Goal: Task Accomplishment & Management: Complete application form

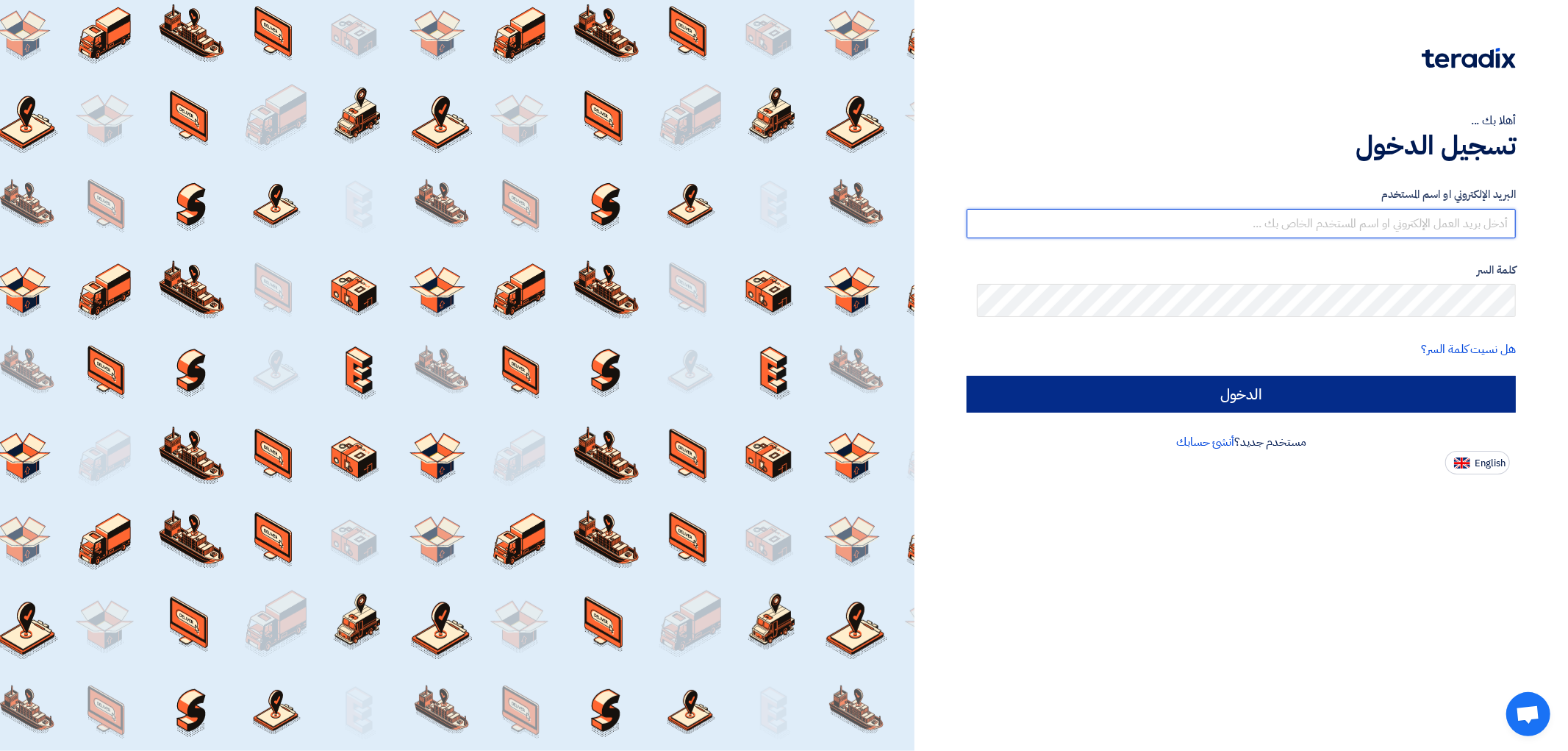
type input "[EMAIL_ADDRESS][DOMAIN_NAME]"
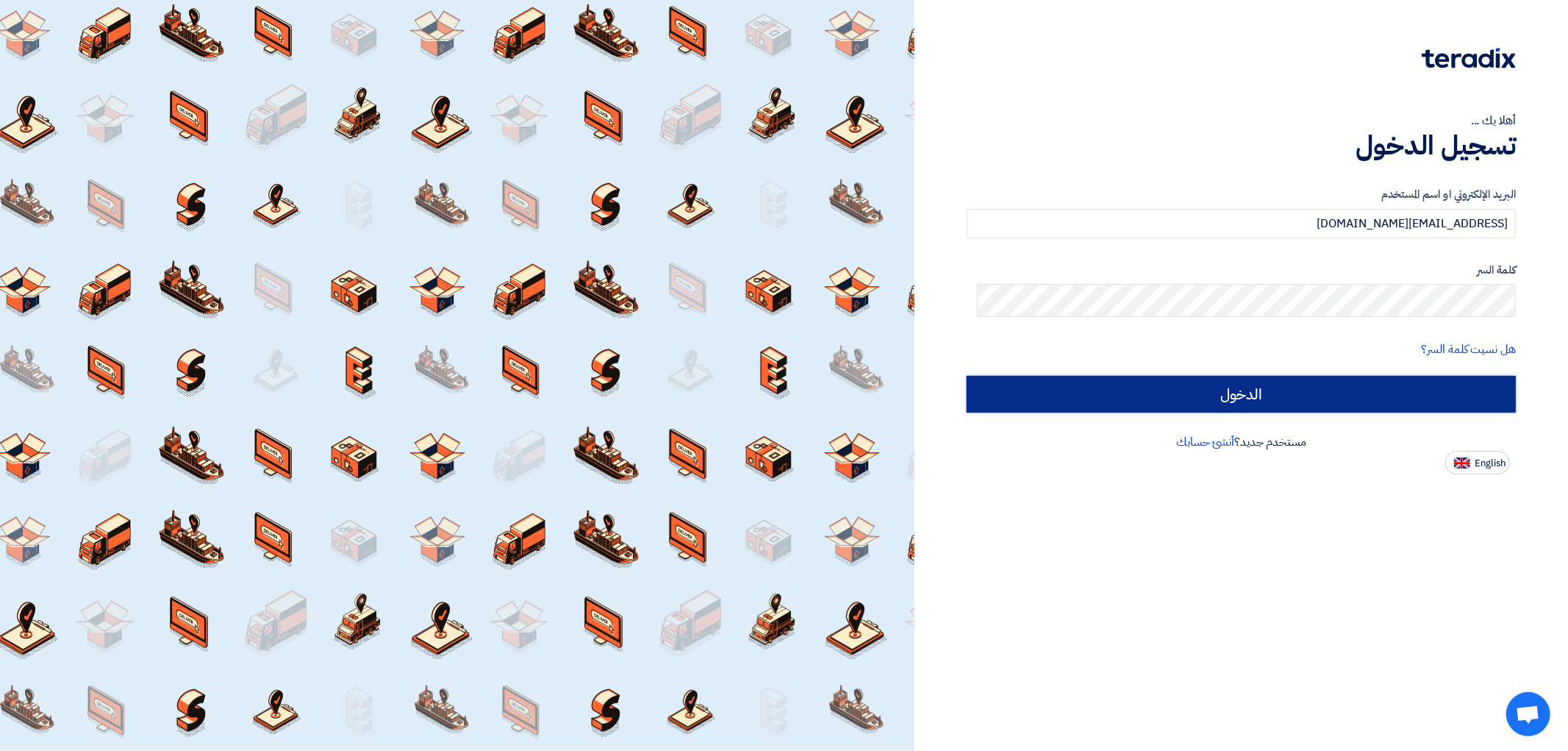
click at [1277, 413] on input "الدخول" at bounding box center [1242, 394] width 549 height 37
type input "Sign in"
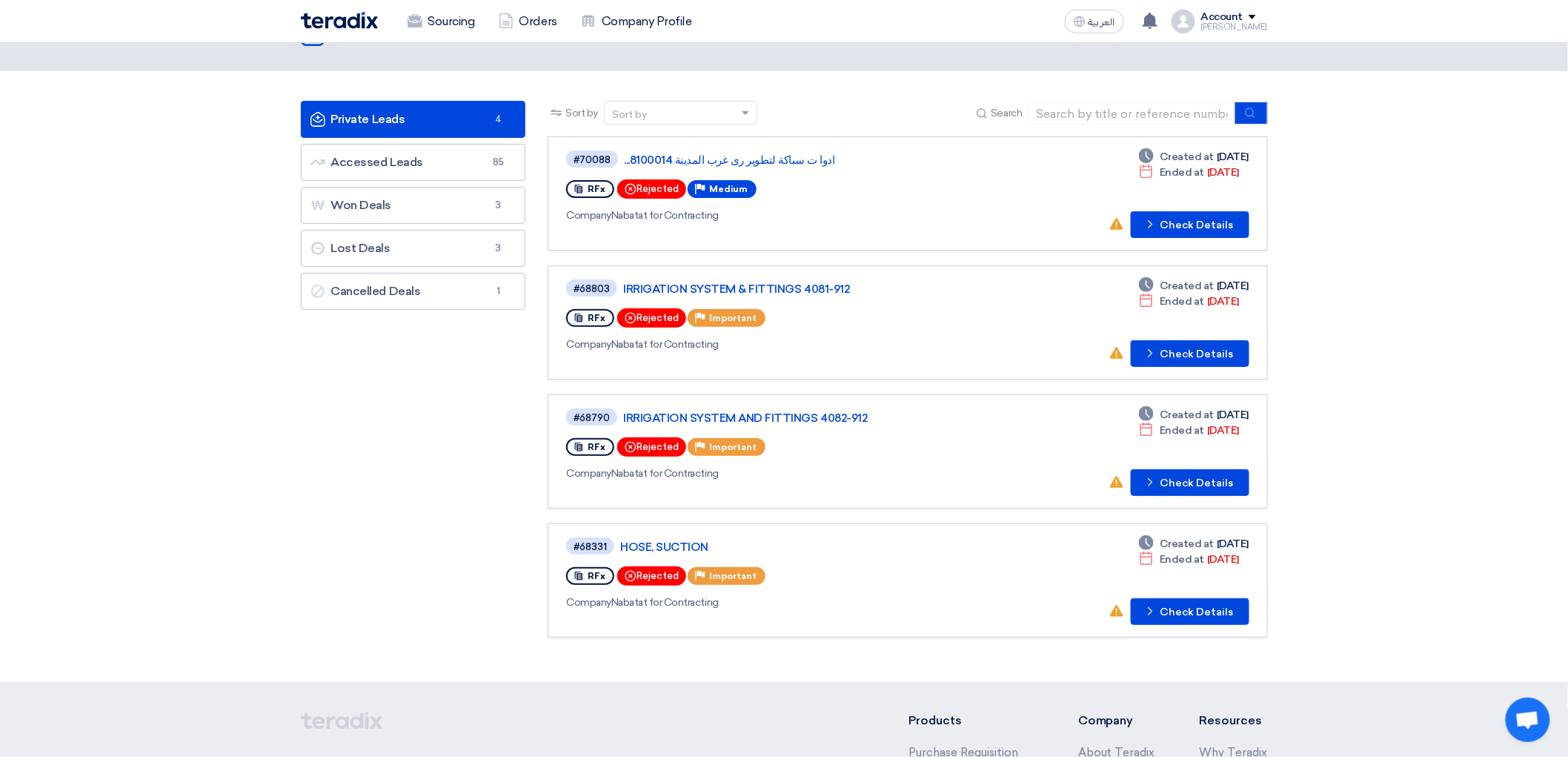
scroll to position [82, 0]
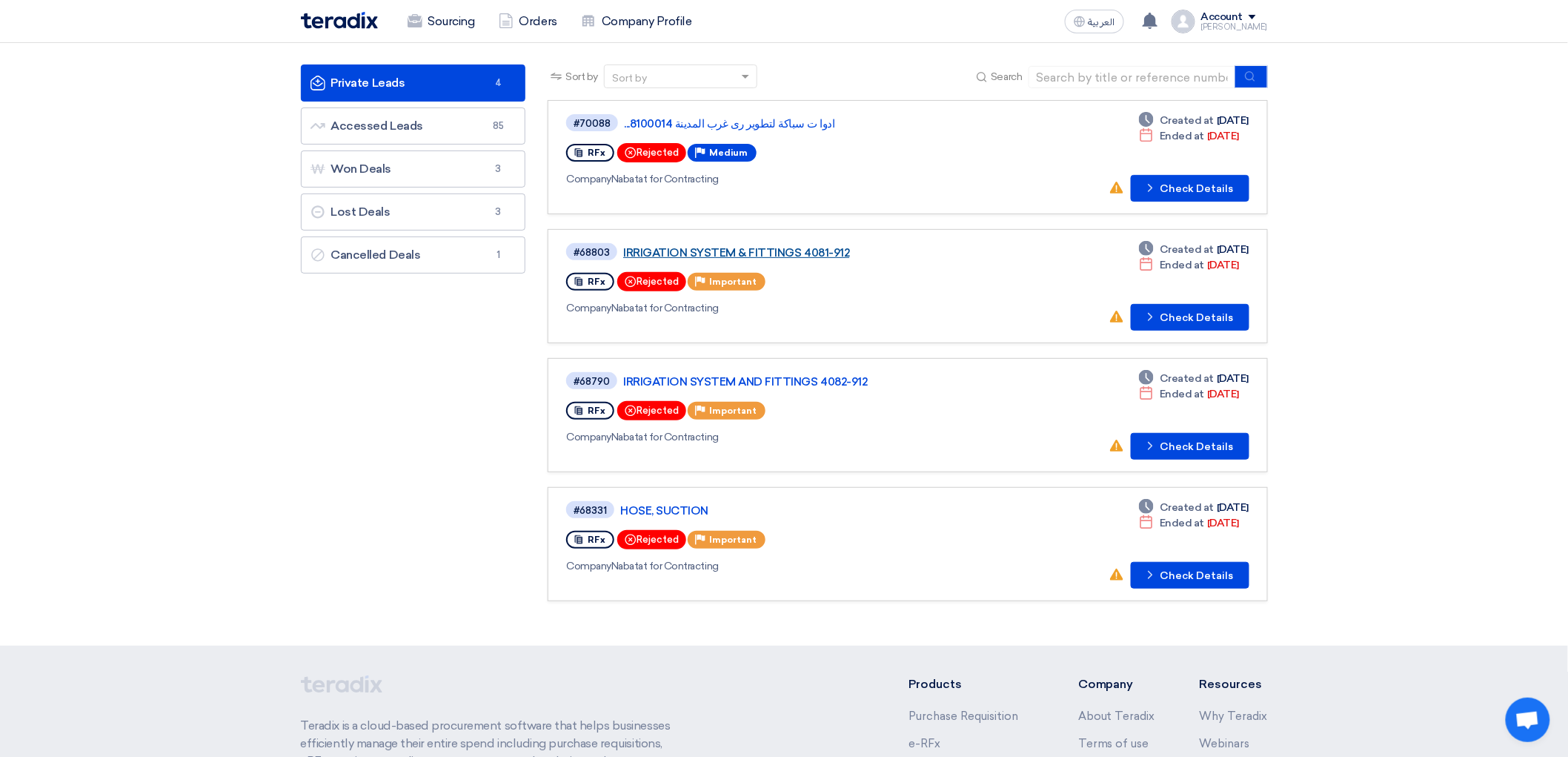
click at [792, 259] on link "IRRIGATION SYSTEM & FITTINGS 4081-912" at bounding box center [808, 252] width 371 height 13
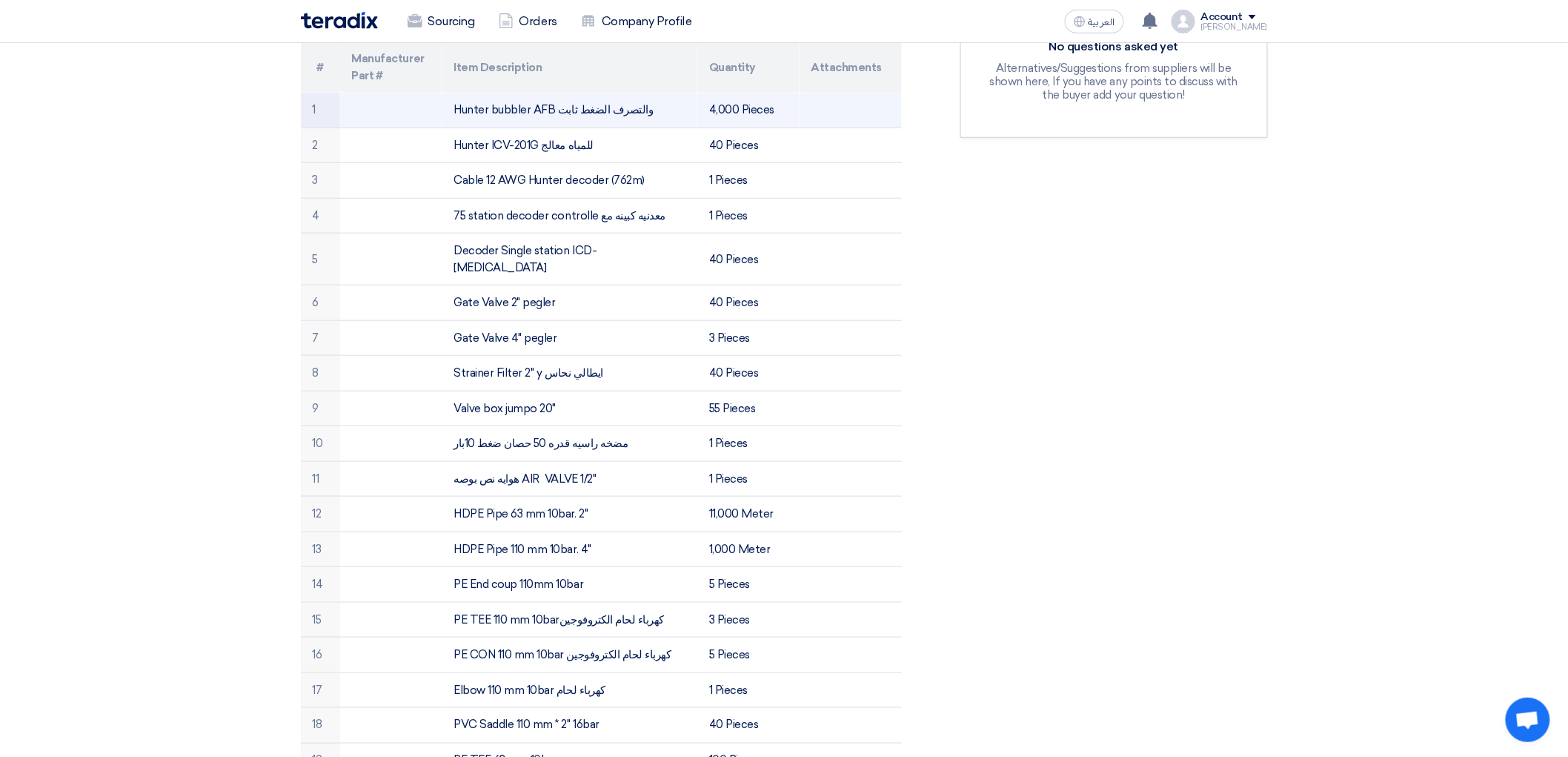
scroll to position [576, 0]
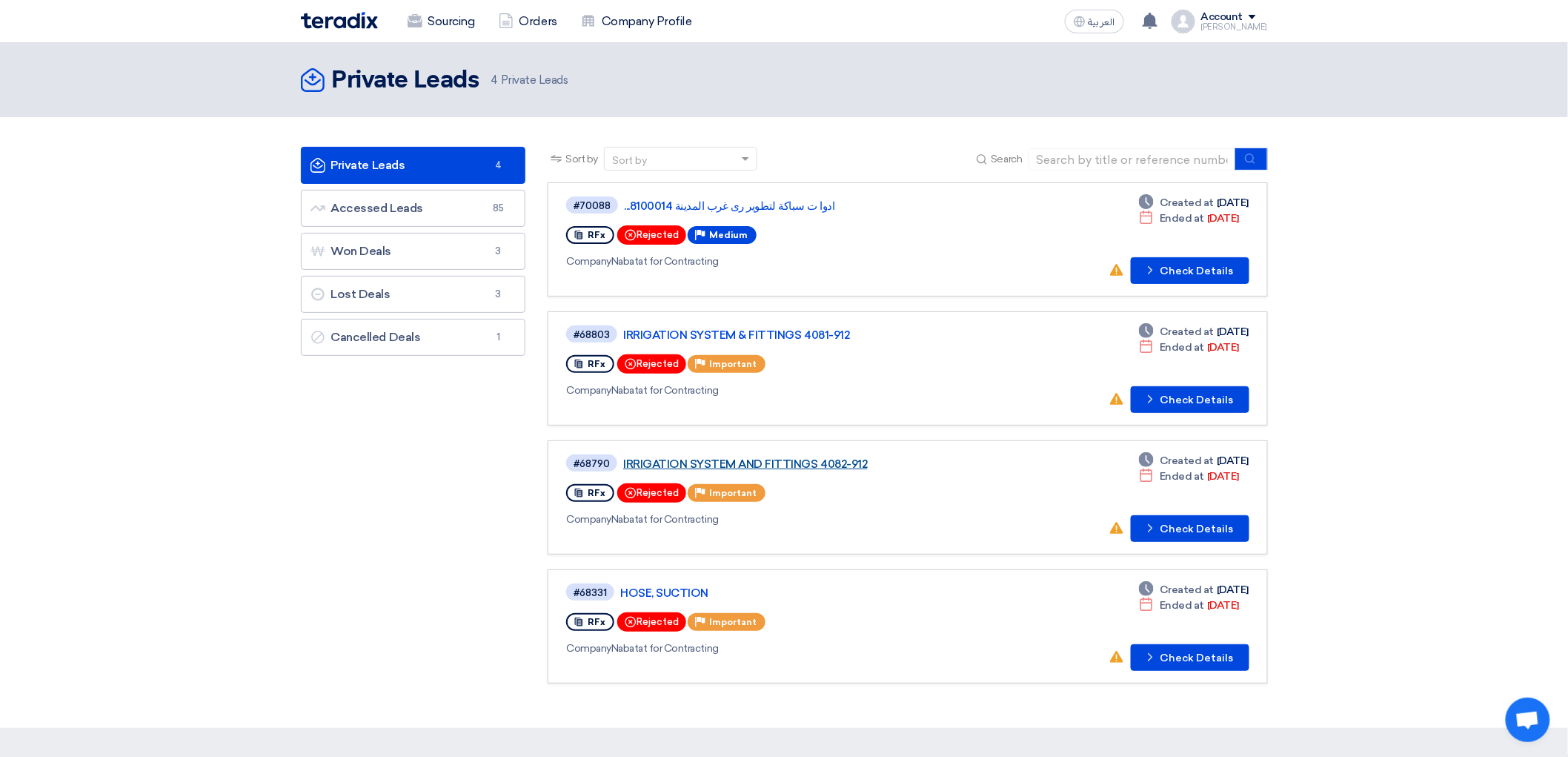
click at [707, 471] on link "IRRIGATION SYSTEM AND FITTINGS 4082-912" at bounding box center [808, 463] width 371 height 13
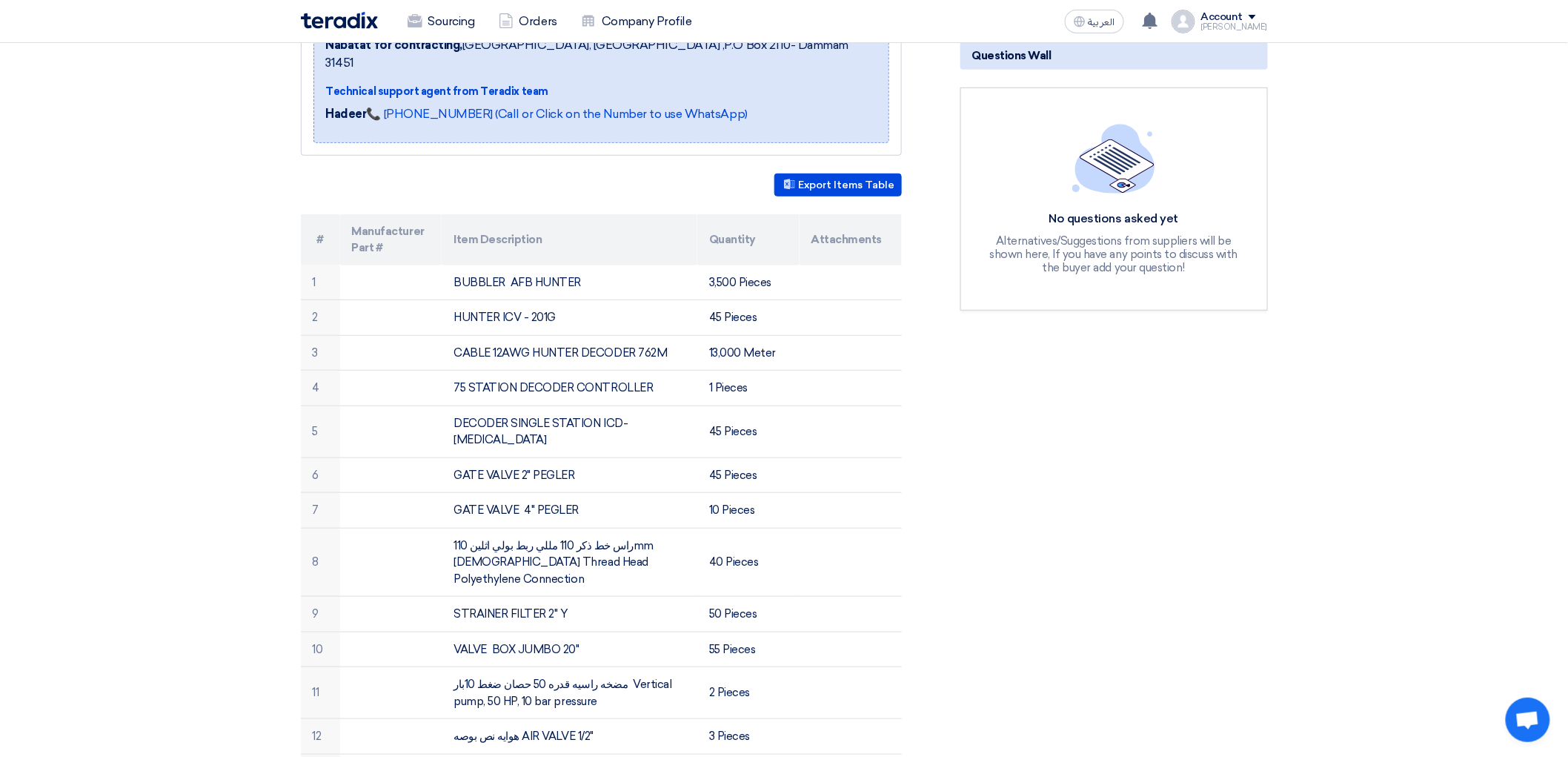
scroll to position [329, 0]
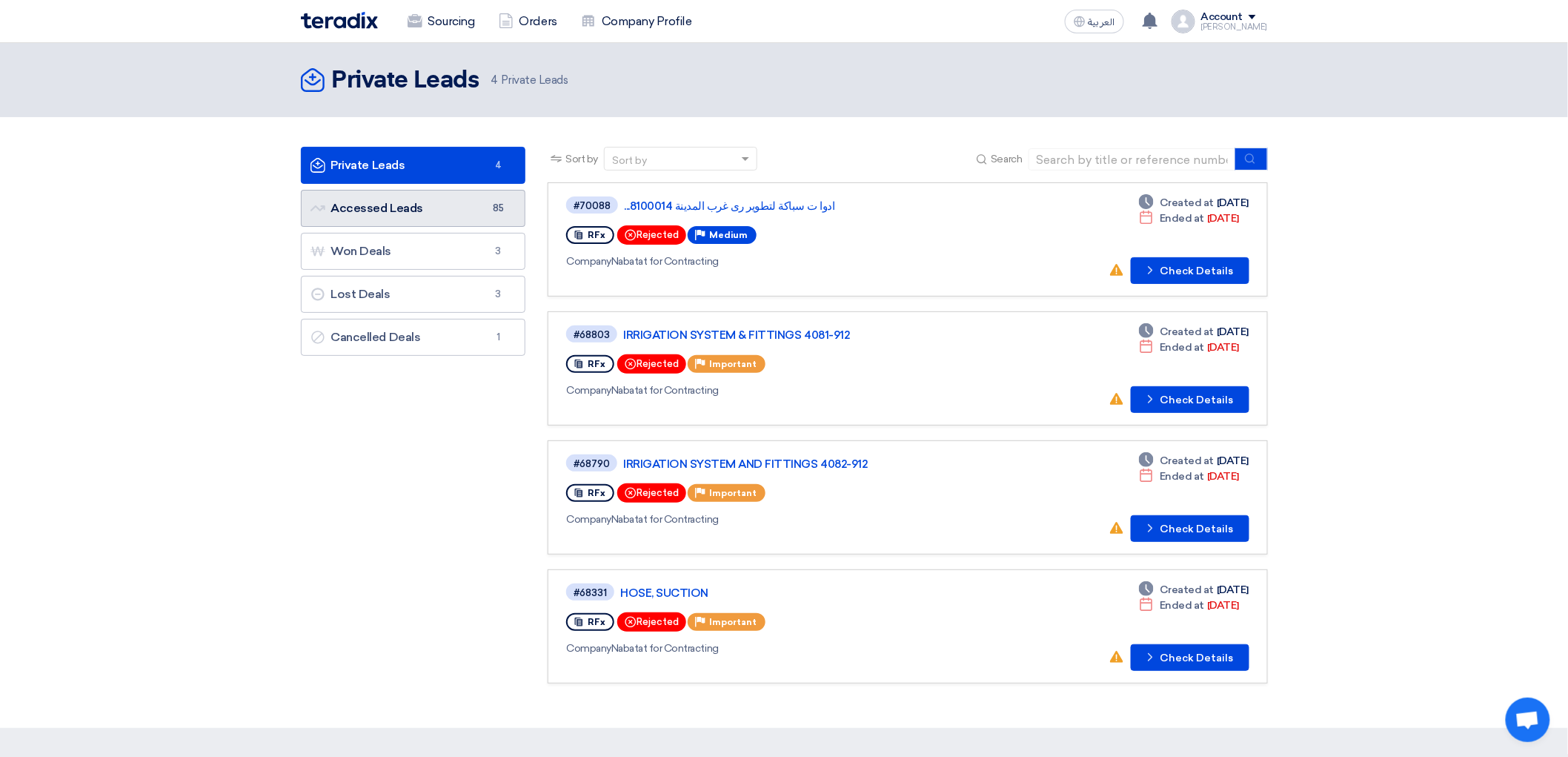
click at [404, 227] on link "Accessed Leads Accessed Leads 85" at bounding box center [413, 208] width 225 height 37
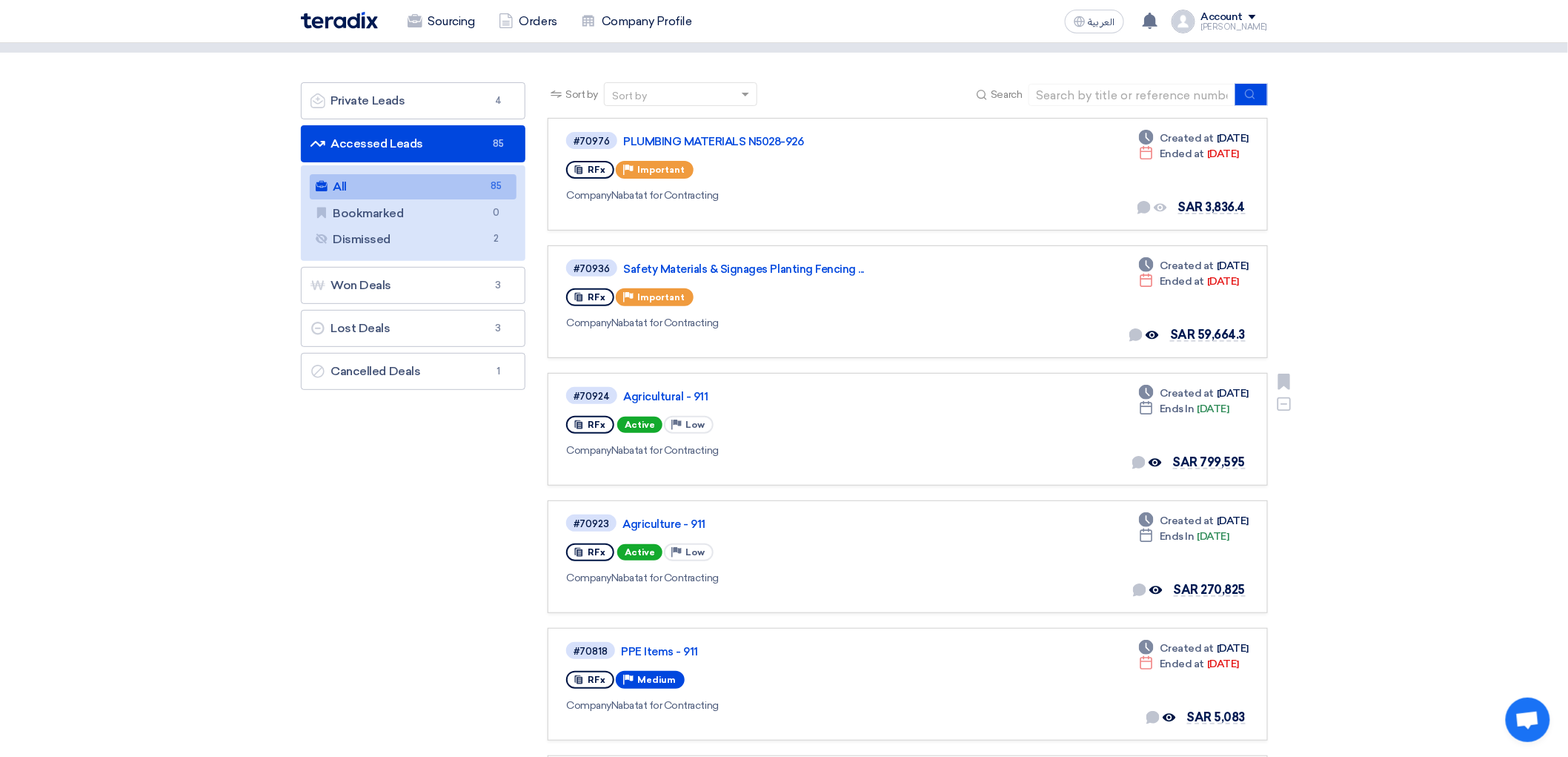
scroll to position [165, 0]
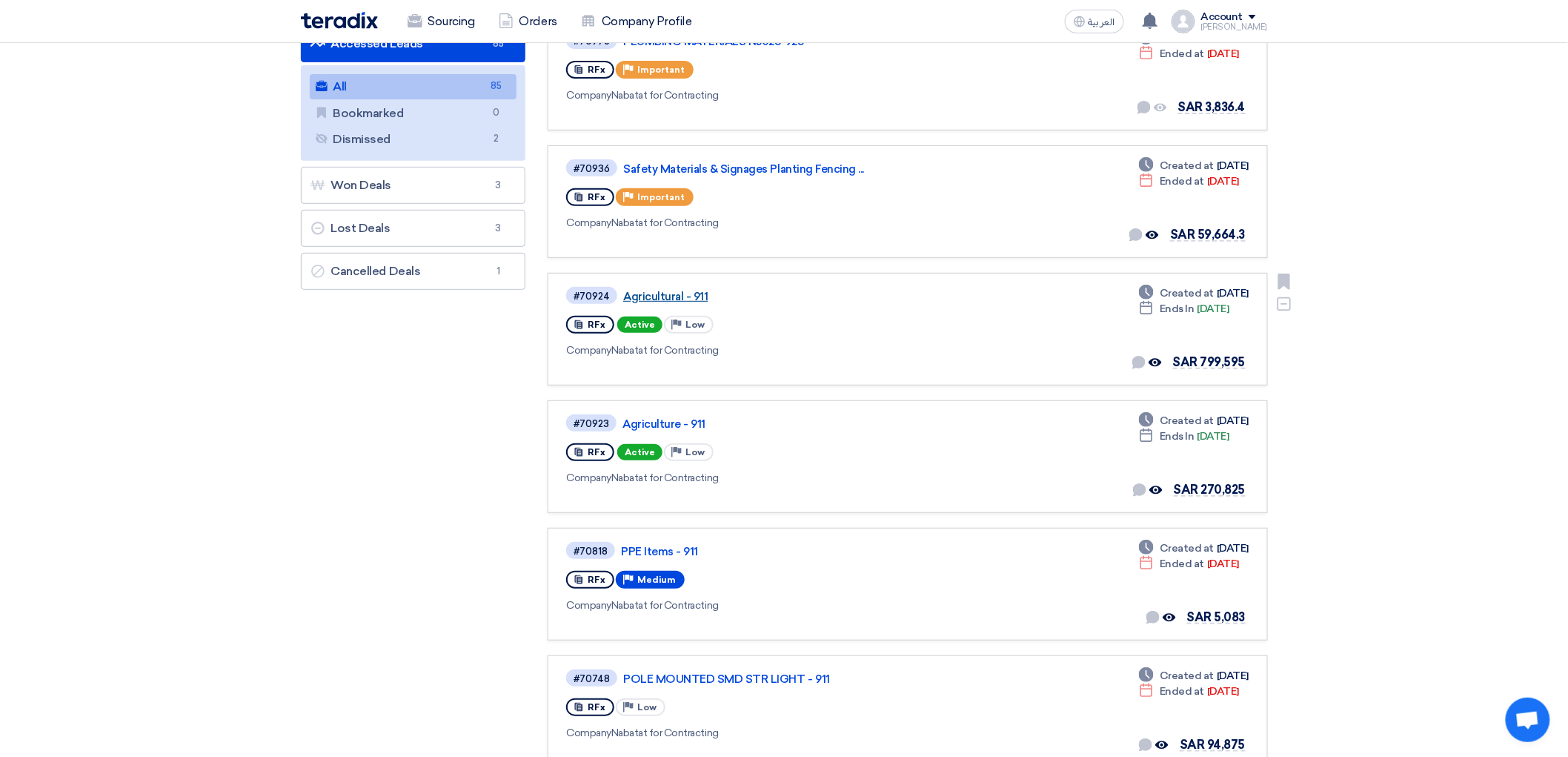
click at [649, 303] on link "Agricultural - 911" at bounding box center [808, 296] width 371 height 13
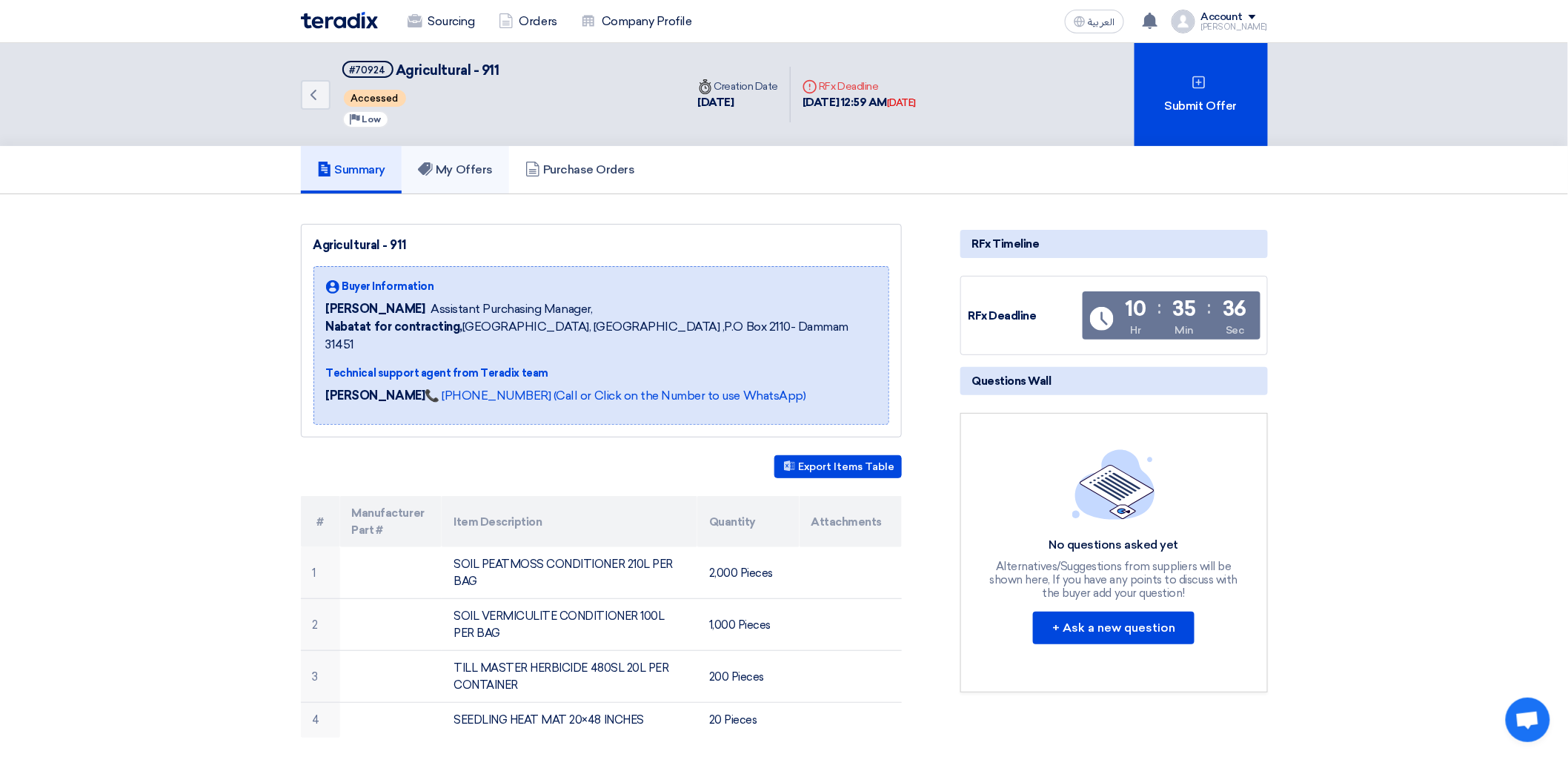
click at [424, 177] on h5 "My Offers" at bounding box center [455, 169] width 75 height 15
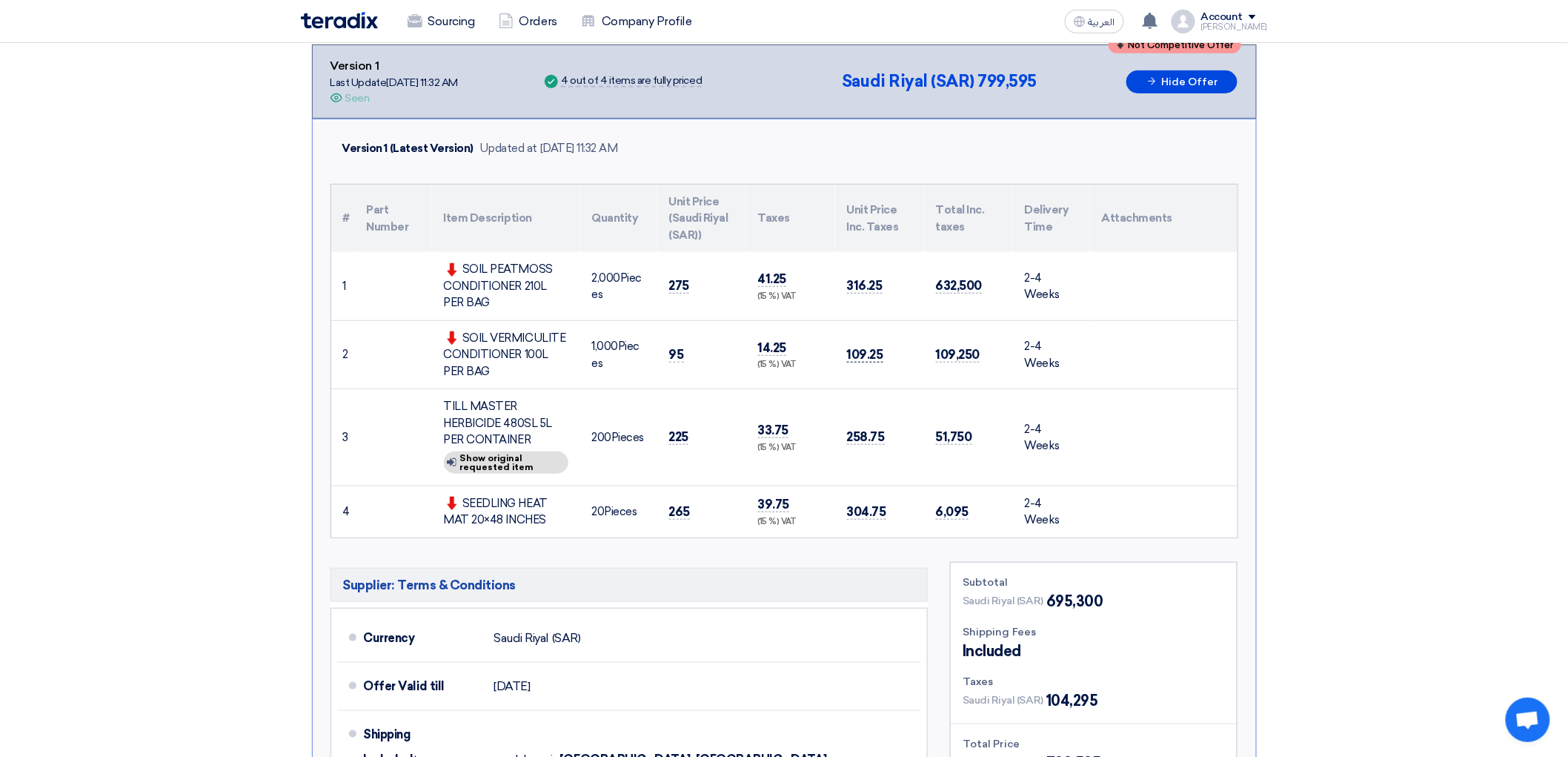
scroll to position [247, 0]
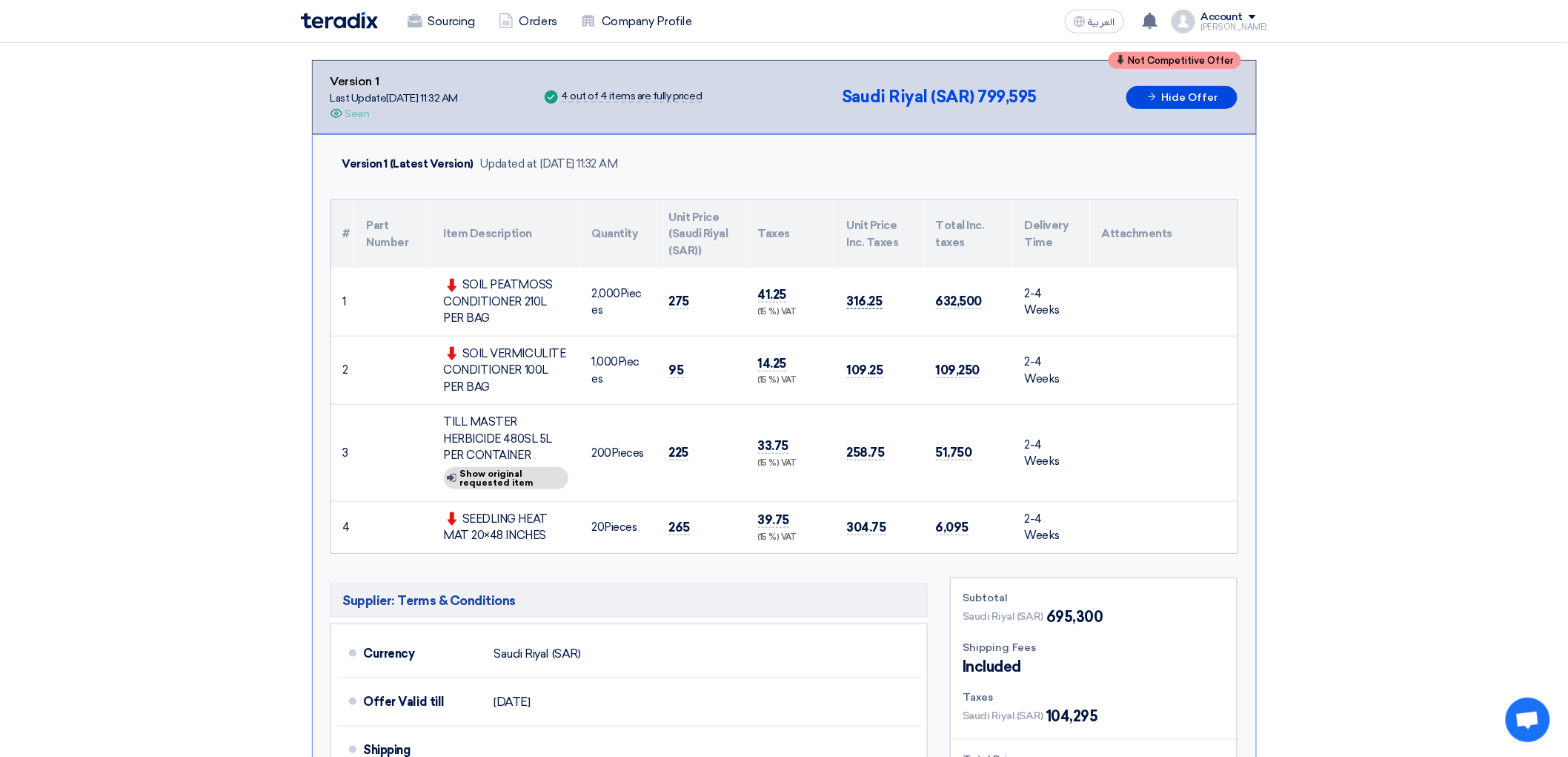
click at [875, 309] on span "316.25" at bounding box center [865, 302] width 36 height 16
click at [758, 302] on span "41.25" at bounding box center [772, 295] width 29 height 16
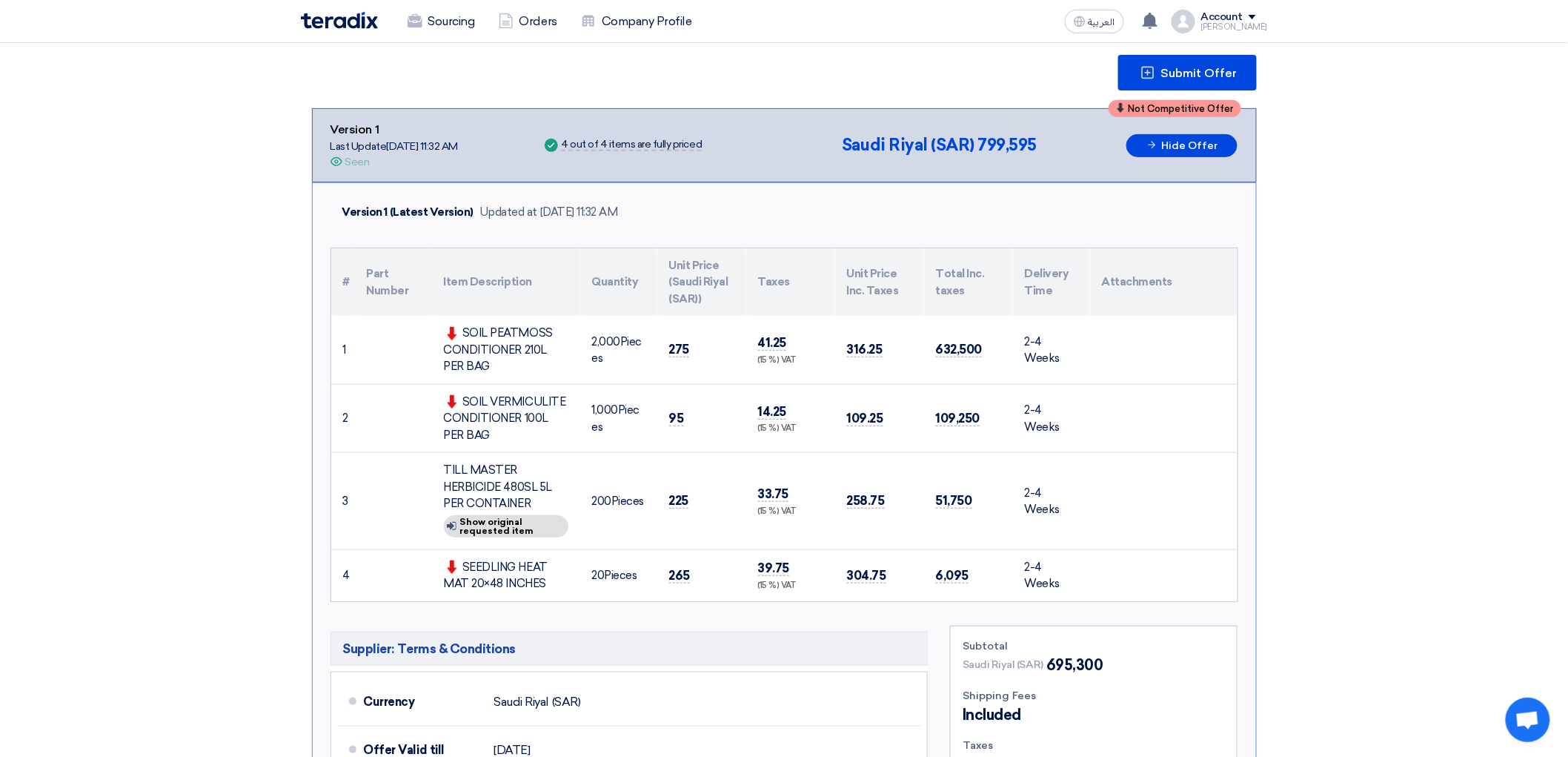
scroll to position [0, 0]
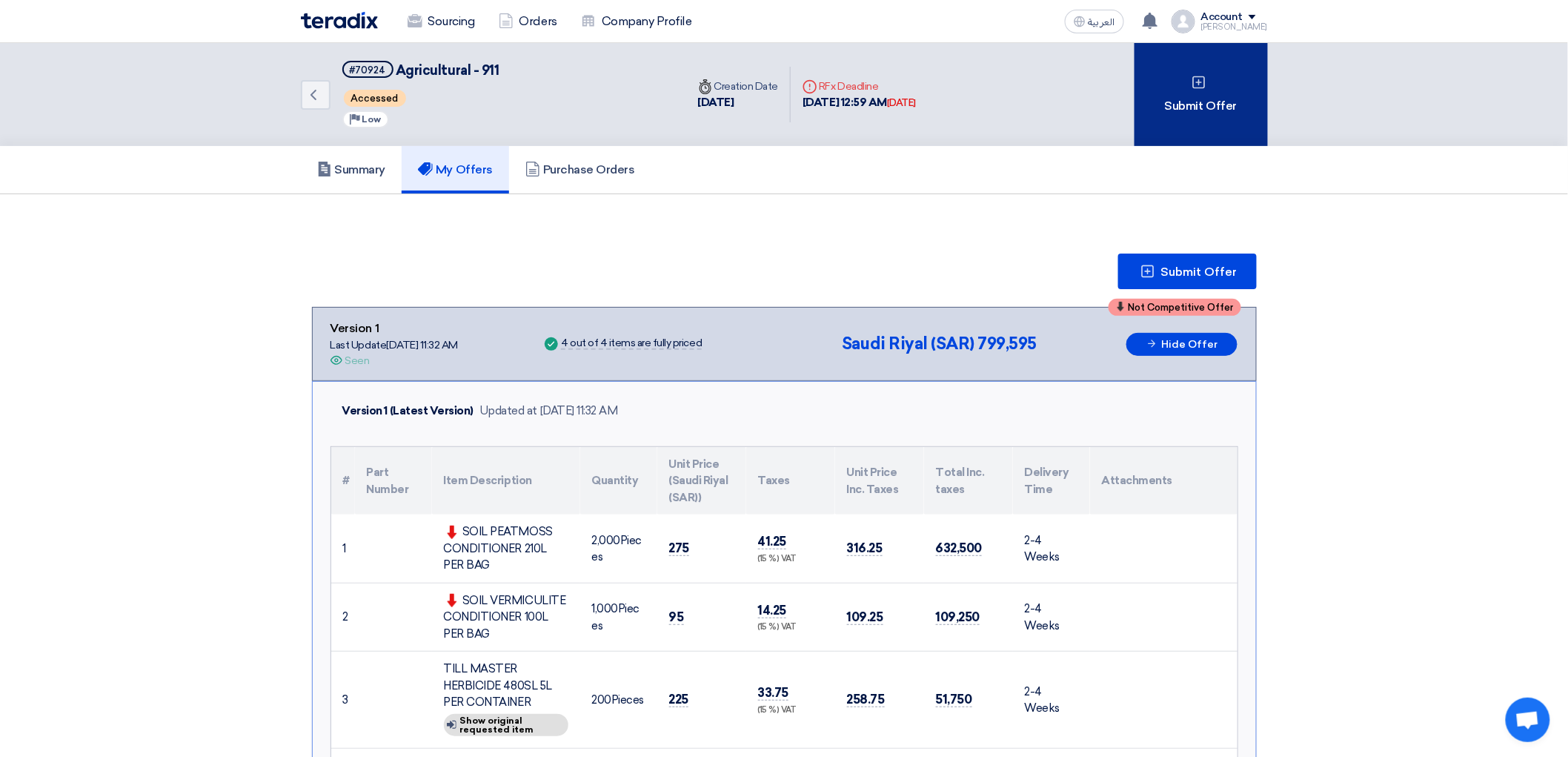
click at [1226, 105] on div "Submit Offer" at bounding box center [1201, 94] width 133 height 103
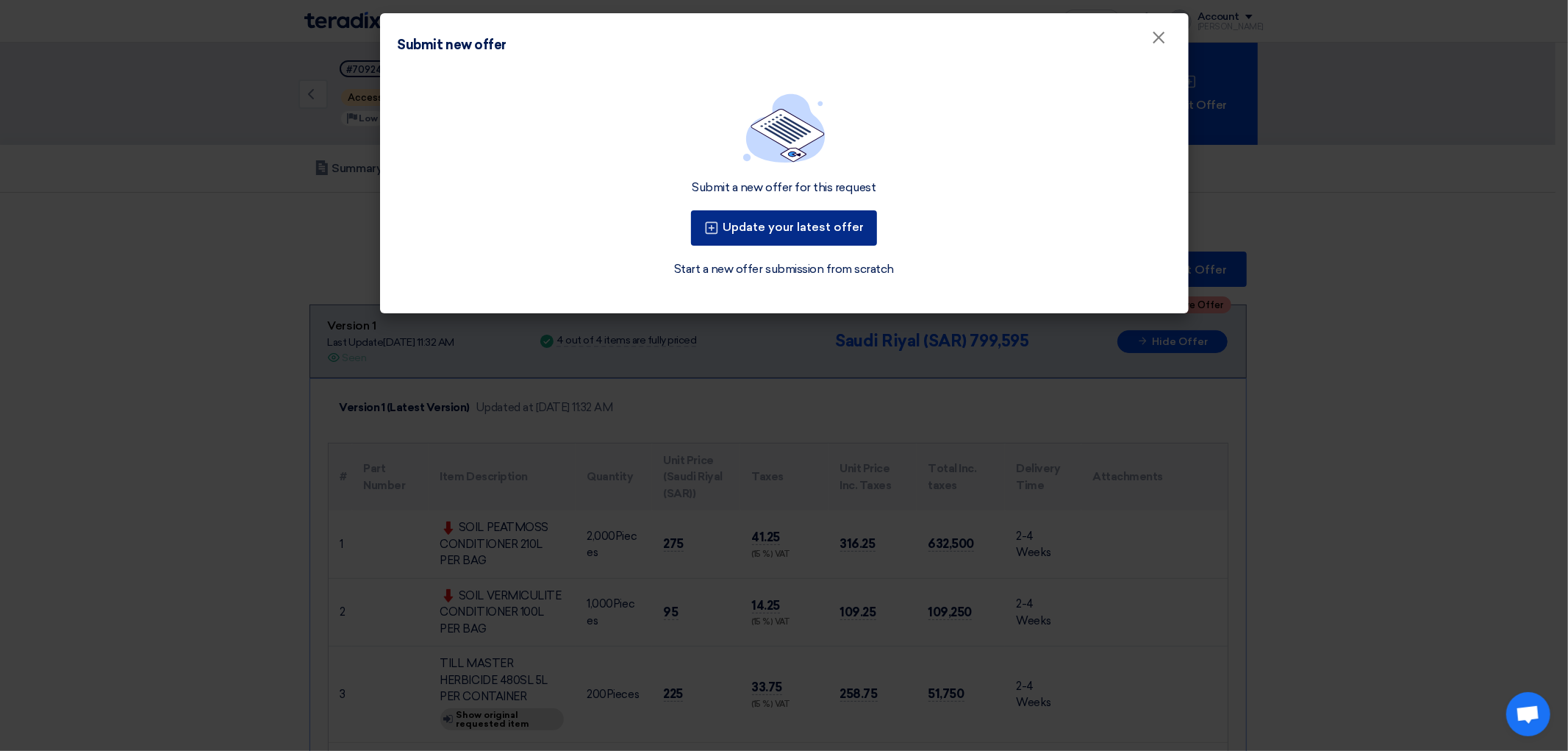
click at [871, 246] on button "Update your latest offer" at bounding box center [784, 228] width 186 height 36
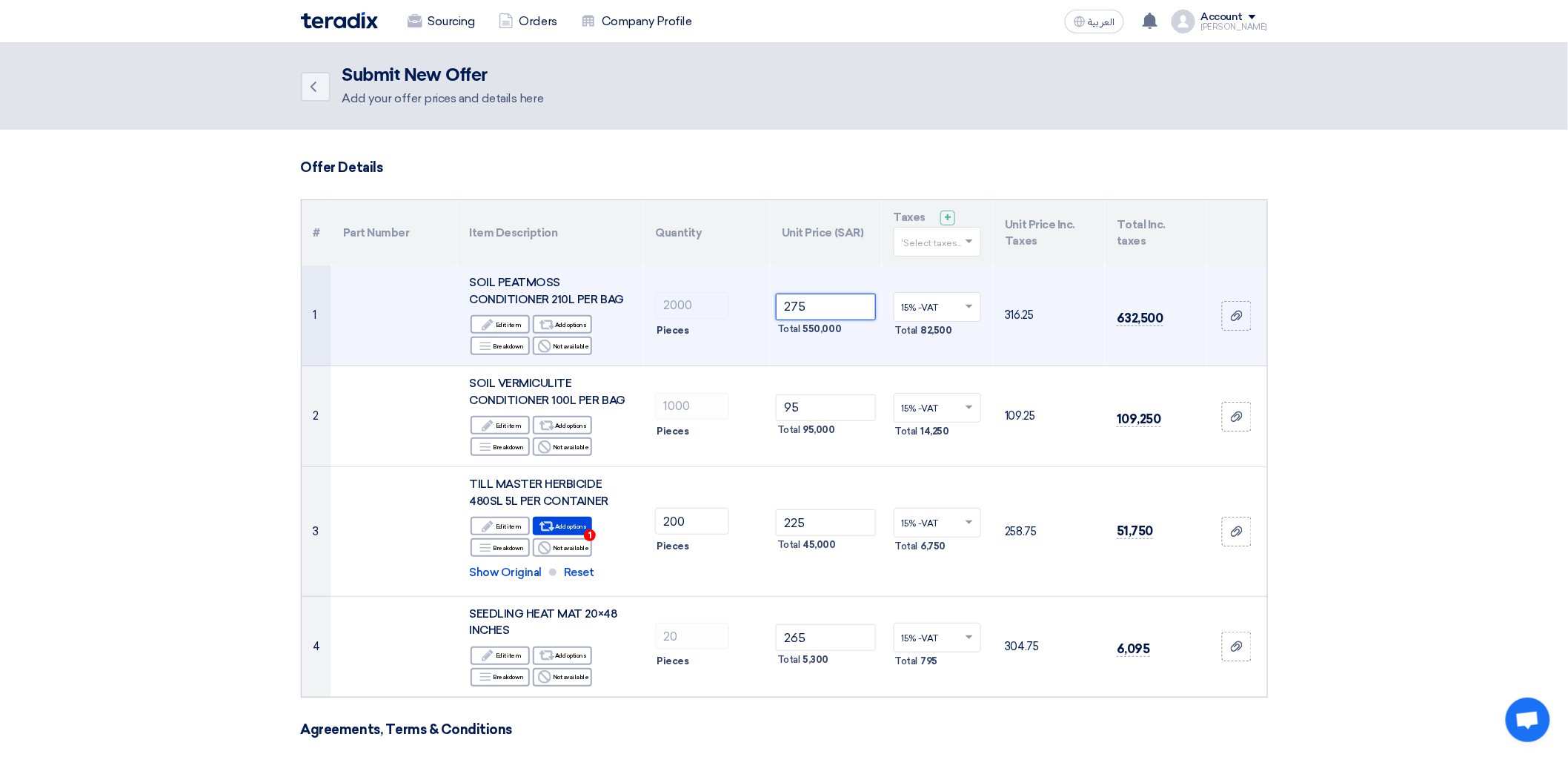
click at [816, 320] on input "275" at bounding box center [826, 307] width 100 height 27
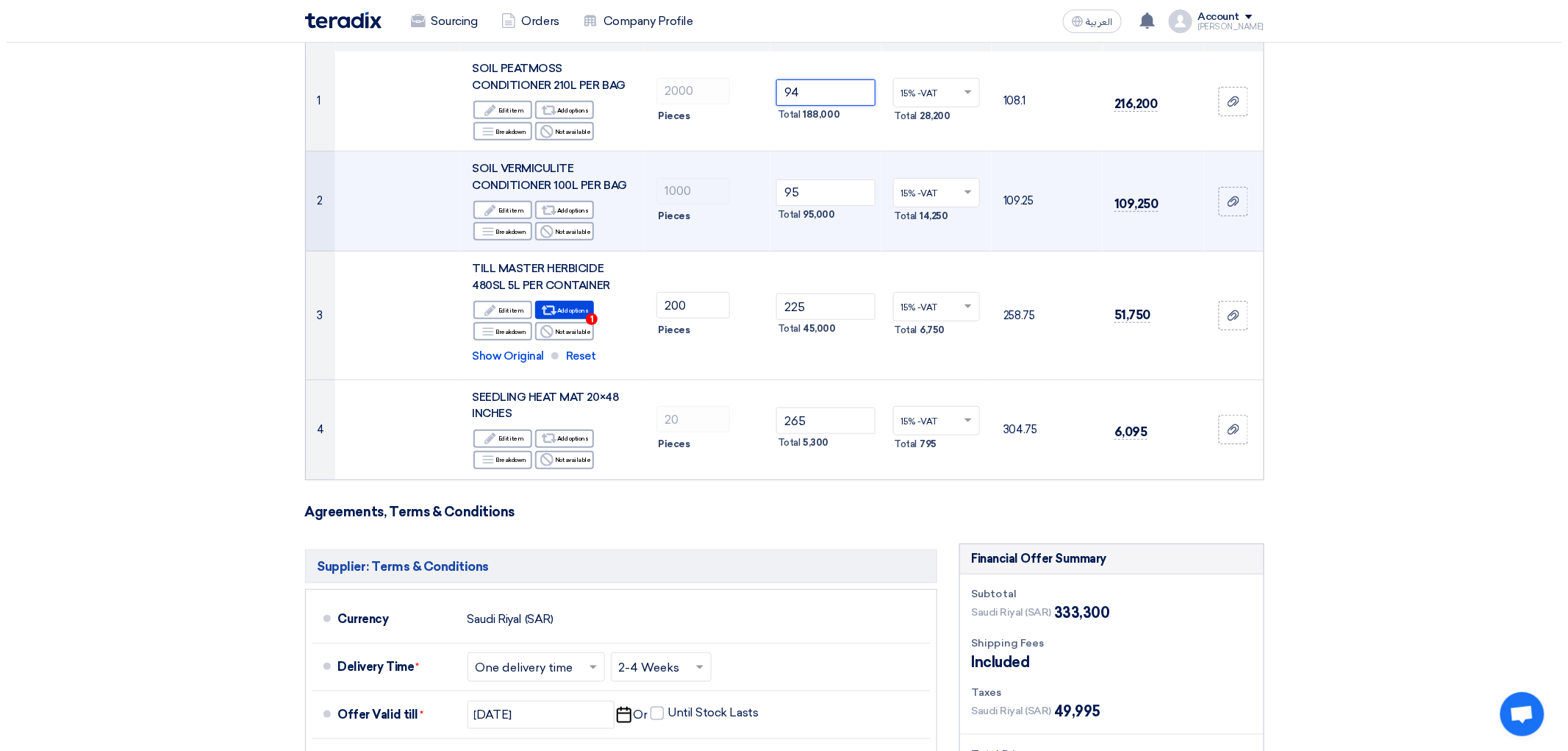
scroll to position [245, 0]
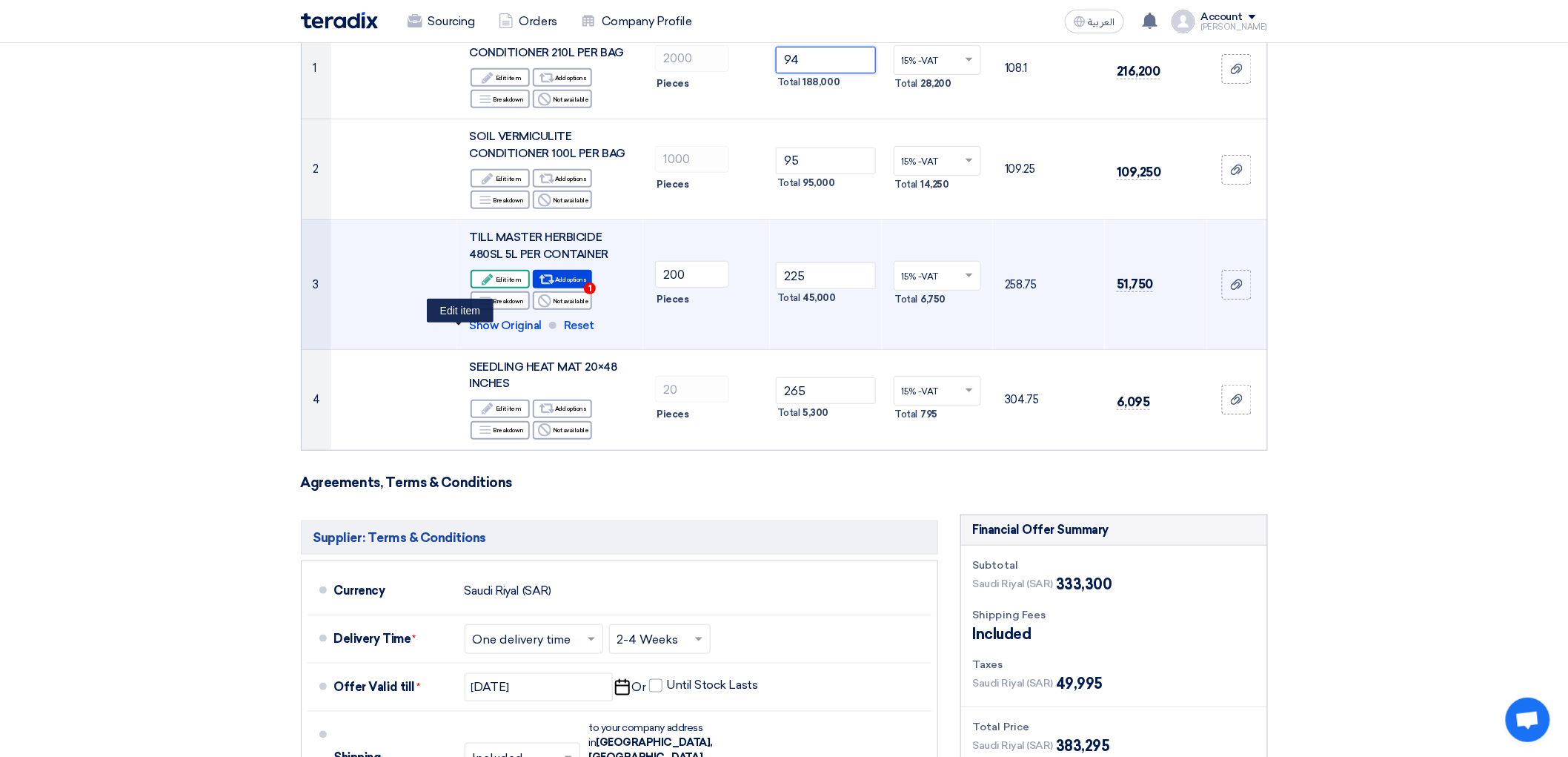
type input "94"
click at [479, 288] on div "Edit Edit item" at bounding box center [500, 279] width 59 height 19
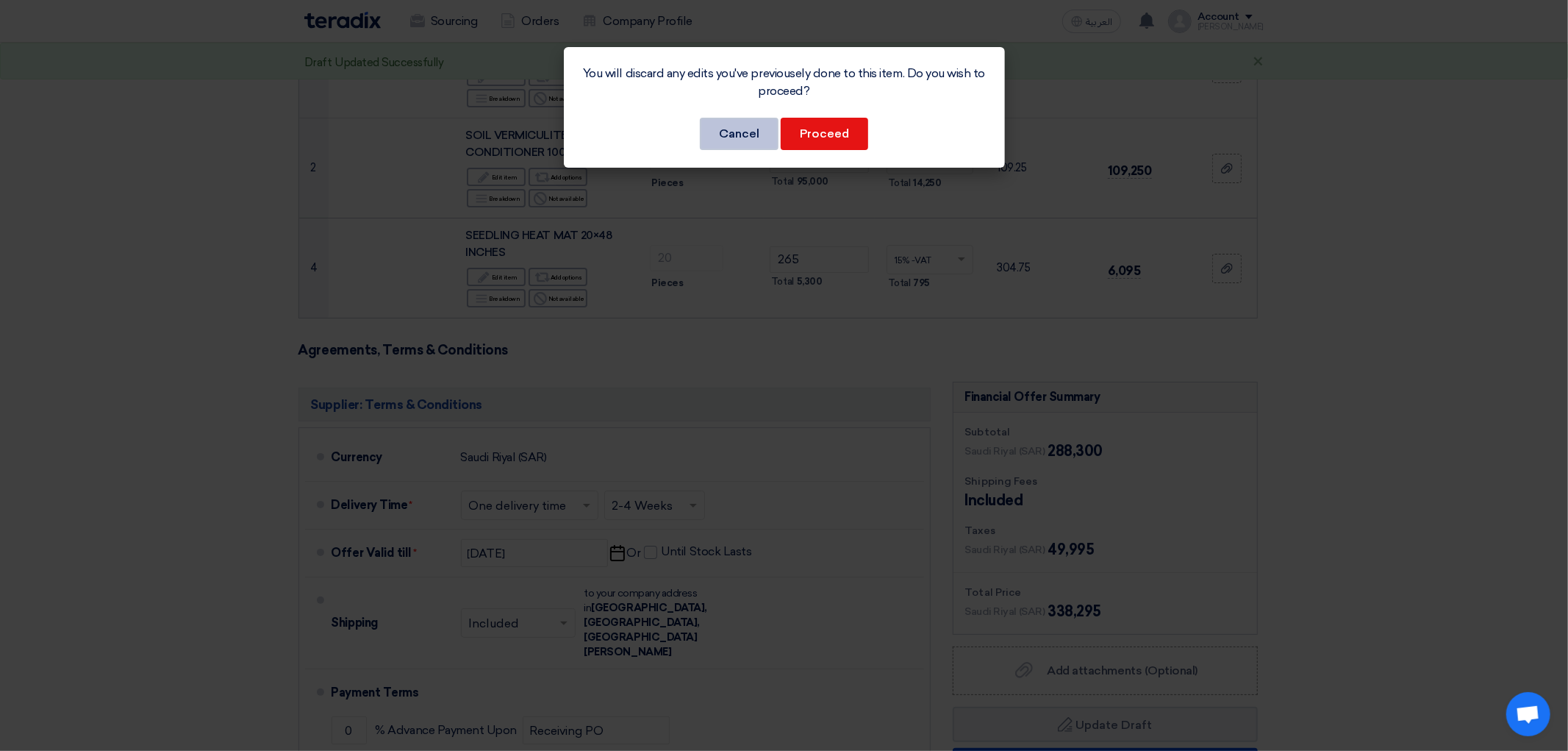
click at [744, 150] on button "Cancel" at bounding box center [739, 134] width 78 height 33
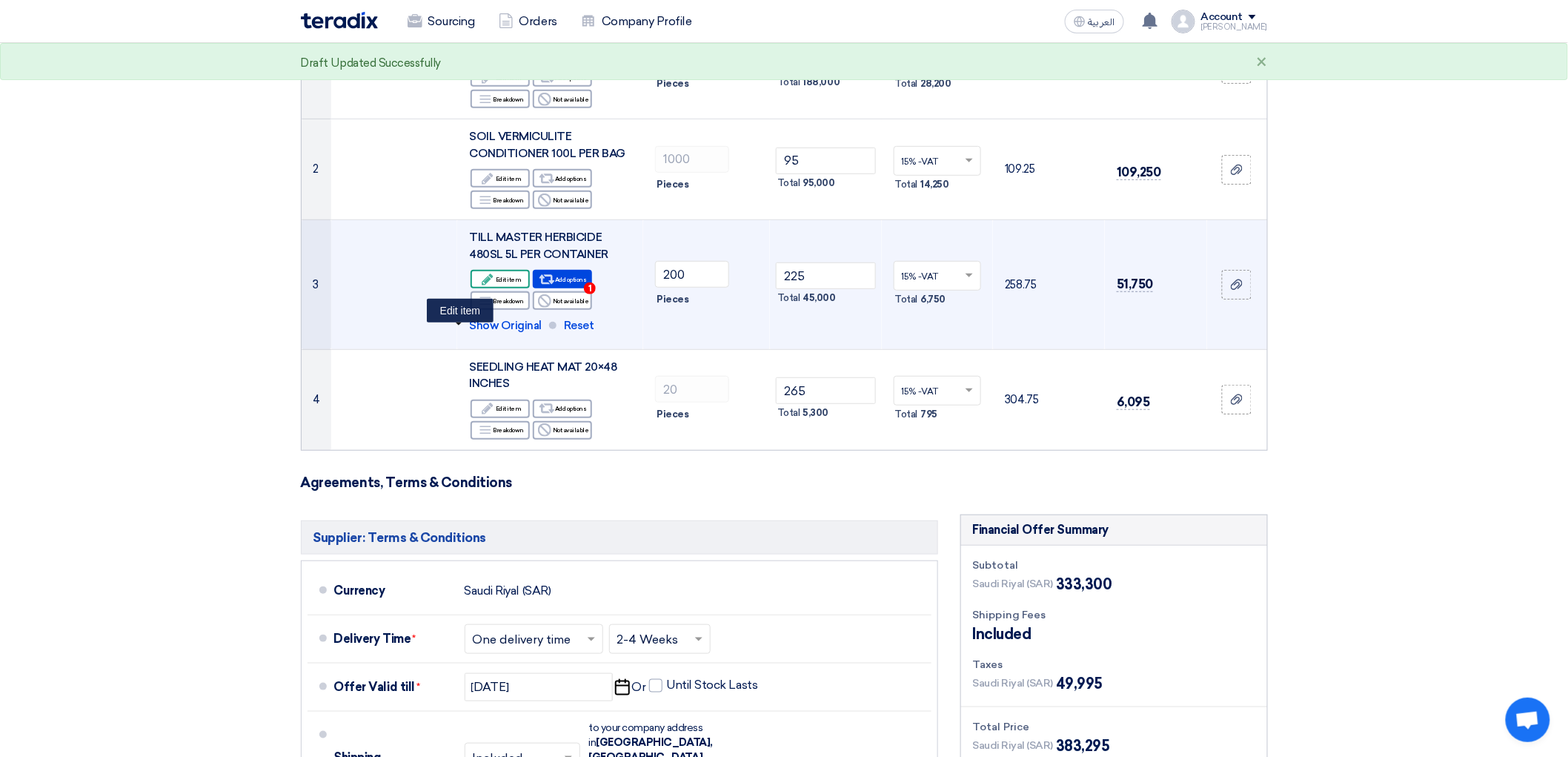
click at [471, 288] on div "Edit Edit item" at bounding box center [500, 279] width 59 height 19
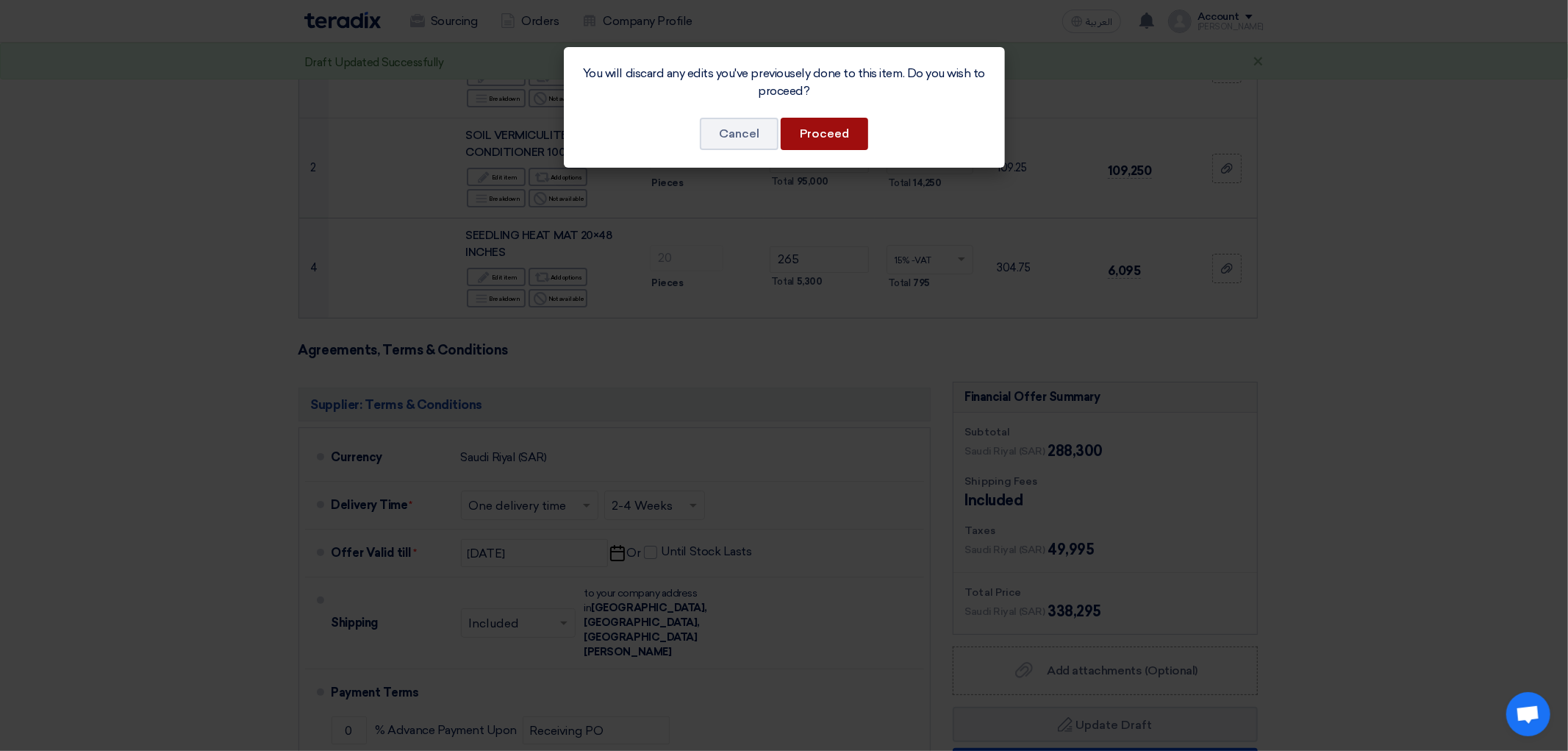
click at [845, 150] on button "Proceed" at bounding box center [824, 134] width 87 height 33
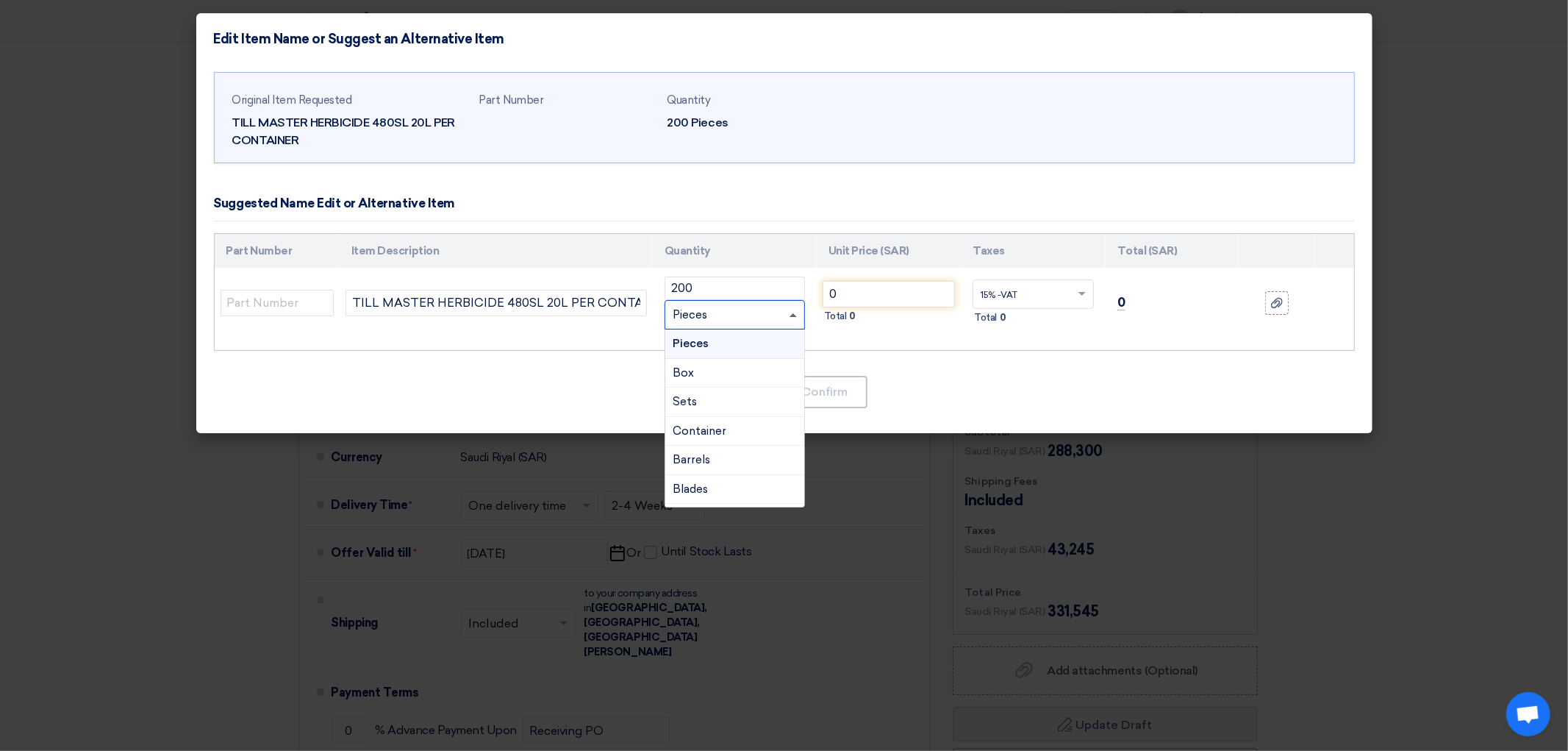
click at [796, 316] on span at bounding box center [792, 315] width 7 height 4
click at [700, 385] on div "Gallon" at bounding box center [735, 370] width 139 height 30
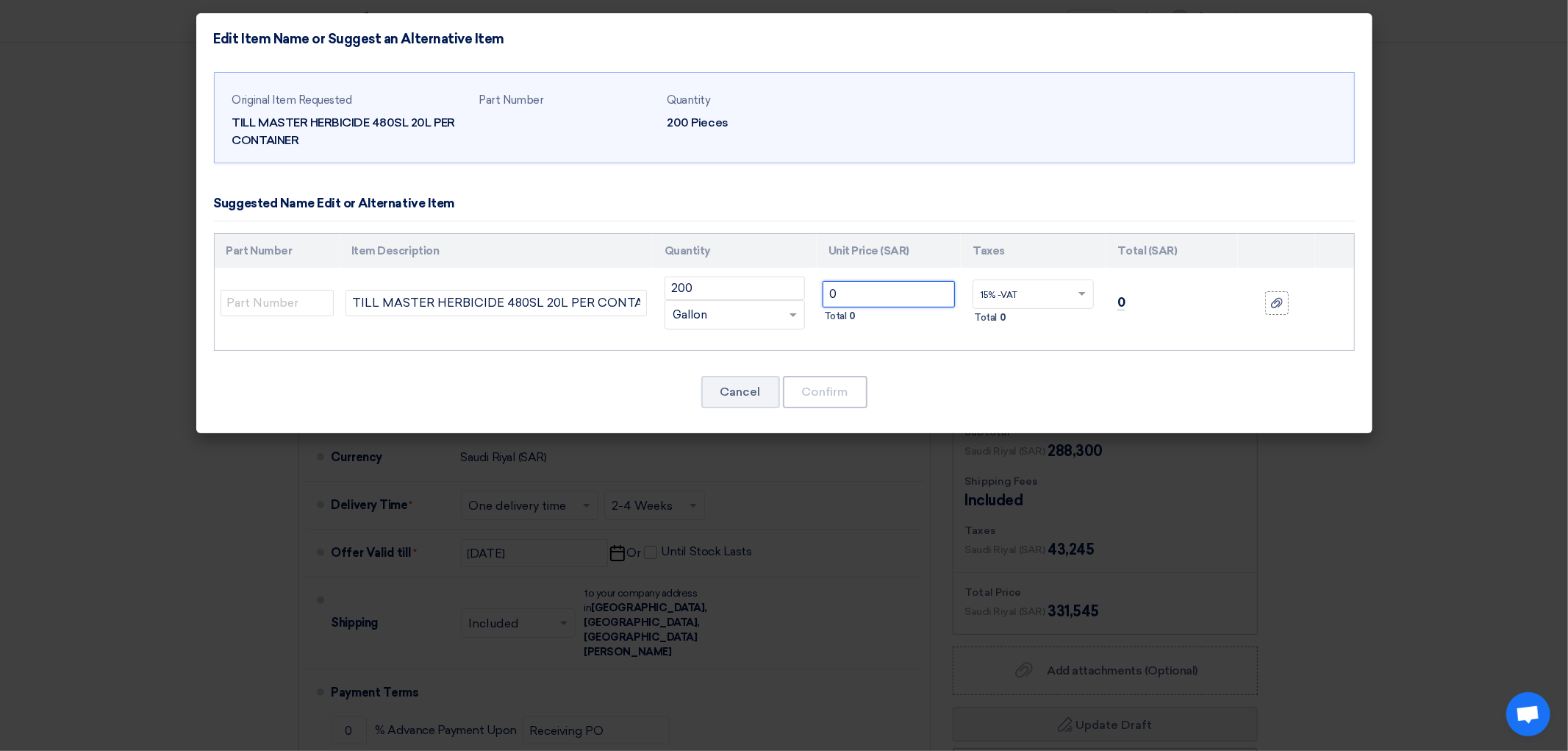
click at [900, 308] on input "0" at bounding box center [889, 294] width 133 height 27
type input "0"
type input "460"
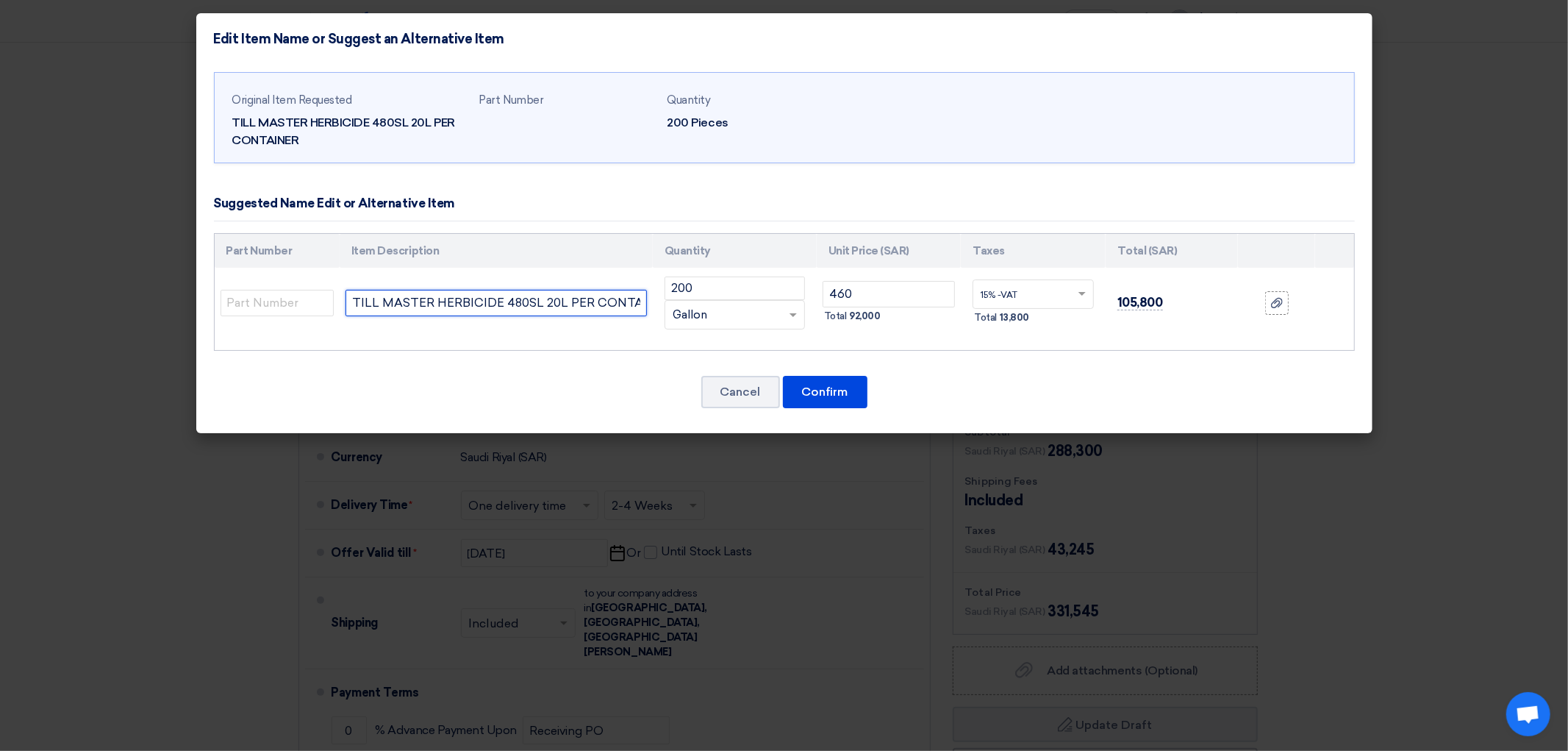
click at [473, 316] on input "TILL MASTER HERBICIDE 480SL 20L PER CONTAINER" at bounding box center [496, 303] width 302 height 27
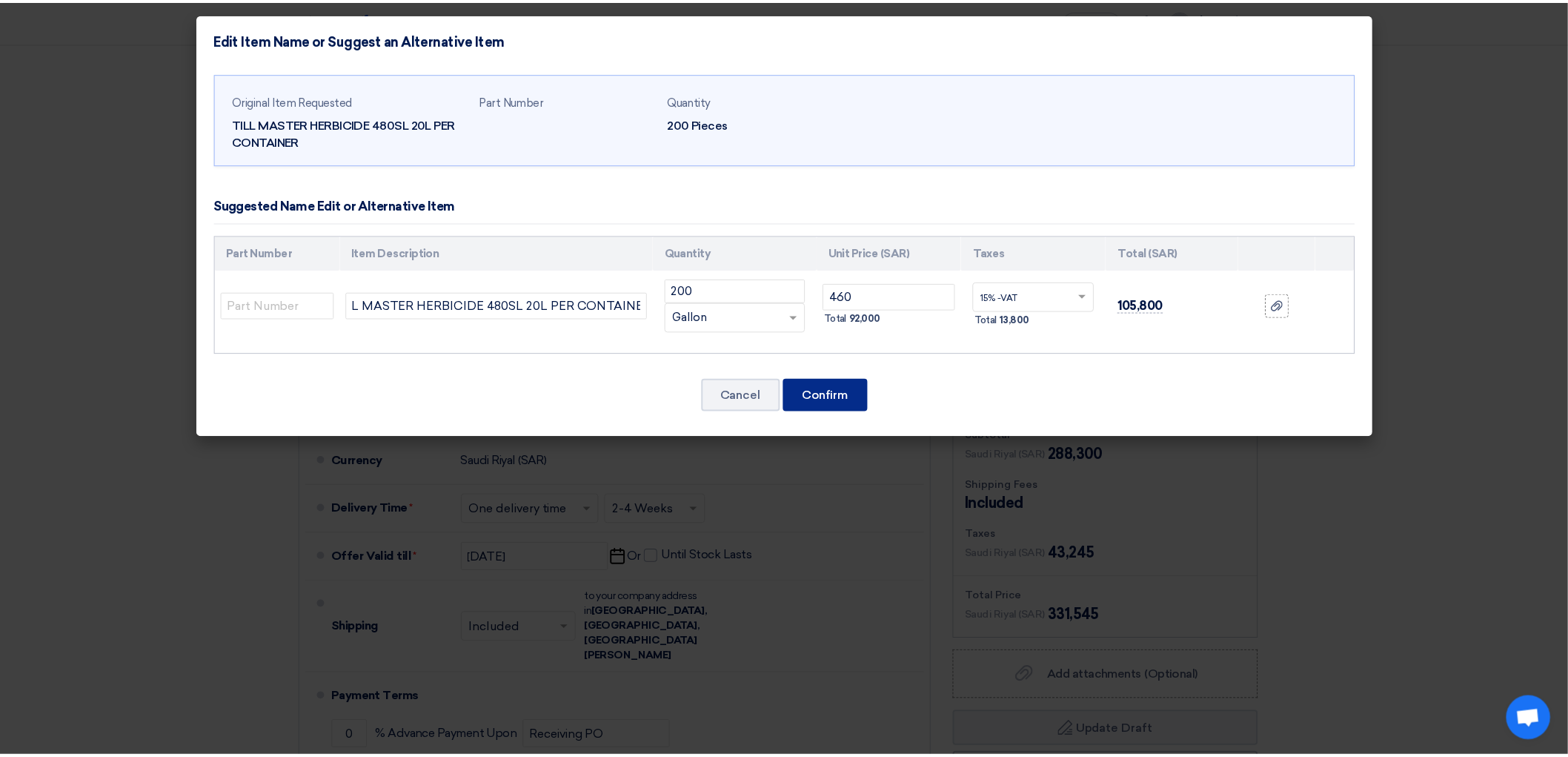
scroll to position [0, 0]
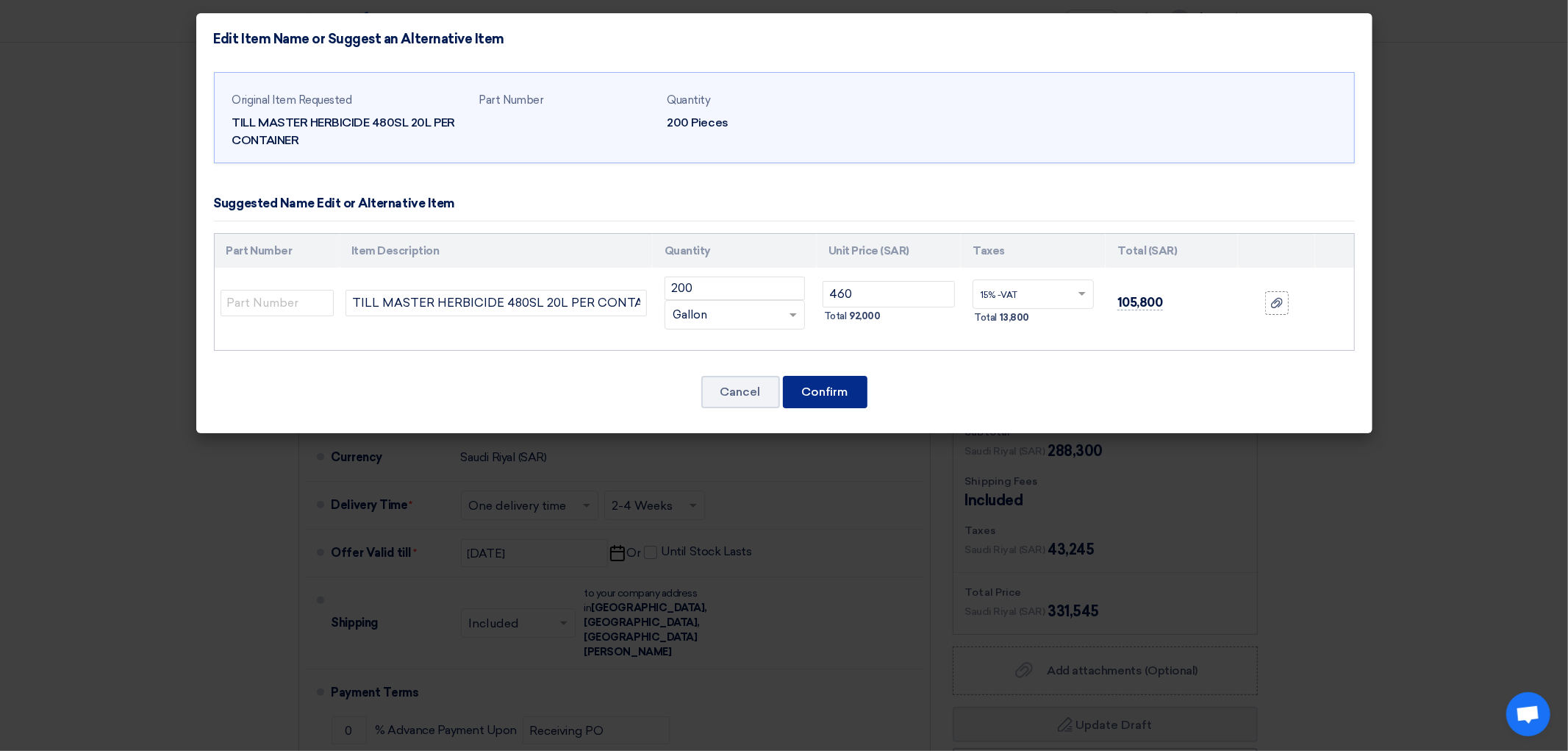
click at [842, 408] on button "Confirm" at bounding box center [824, 392] width 84 height 33
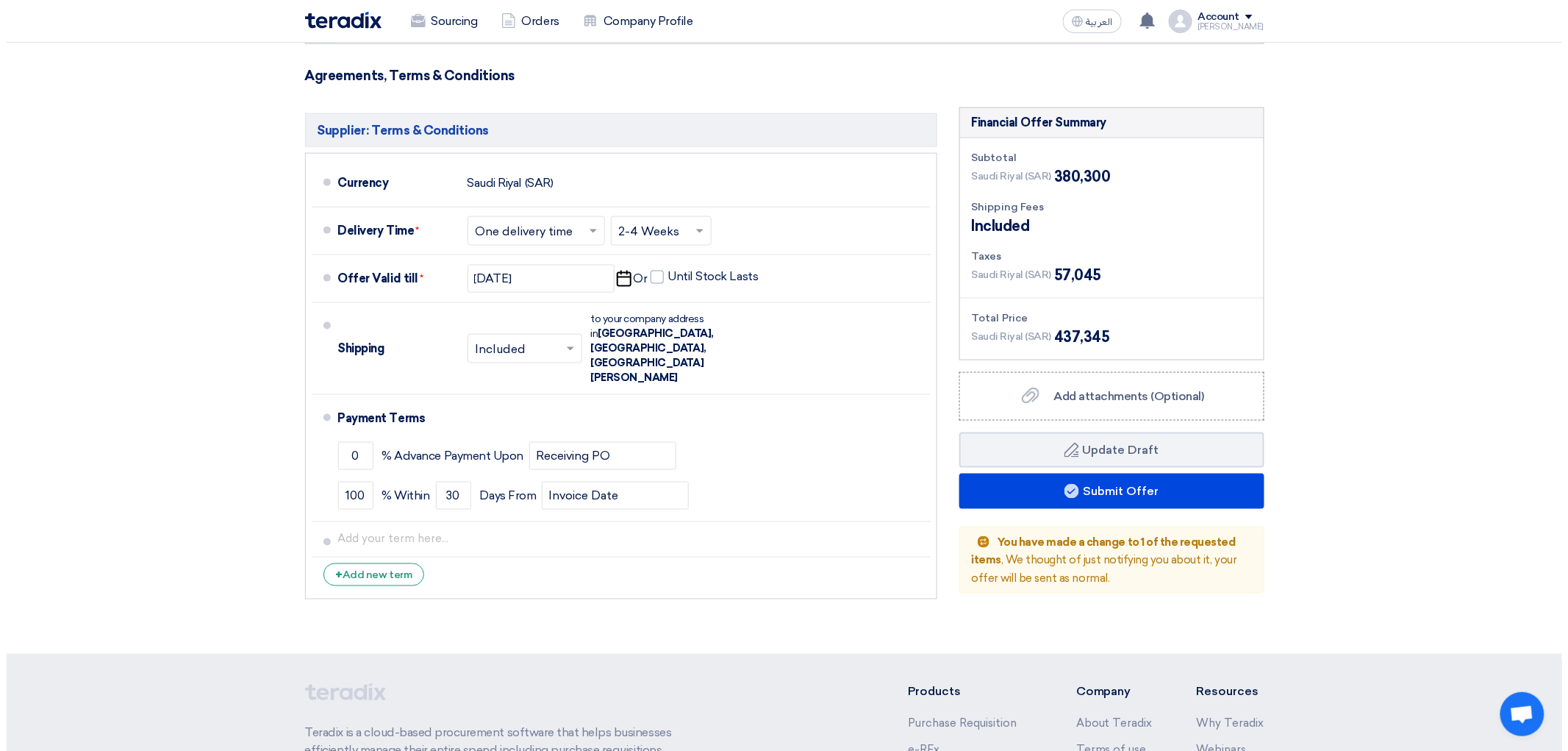
scroll to position [653, 0]
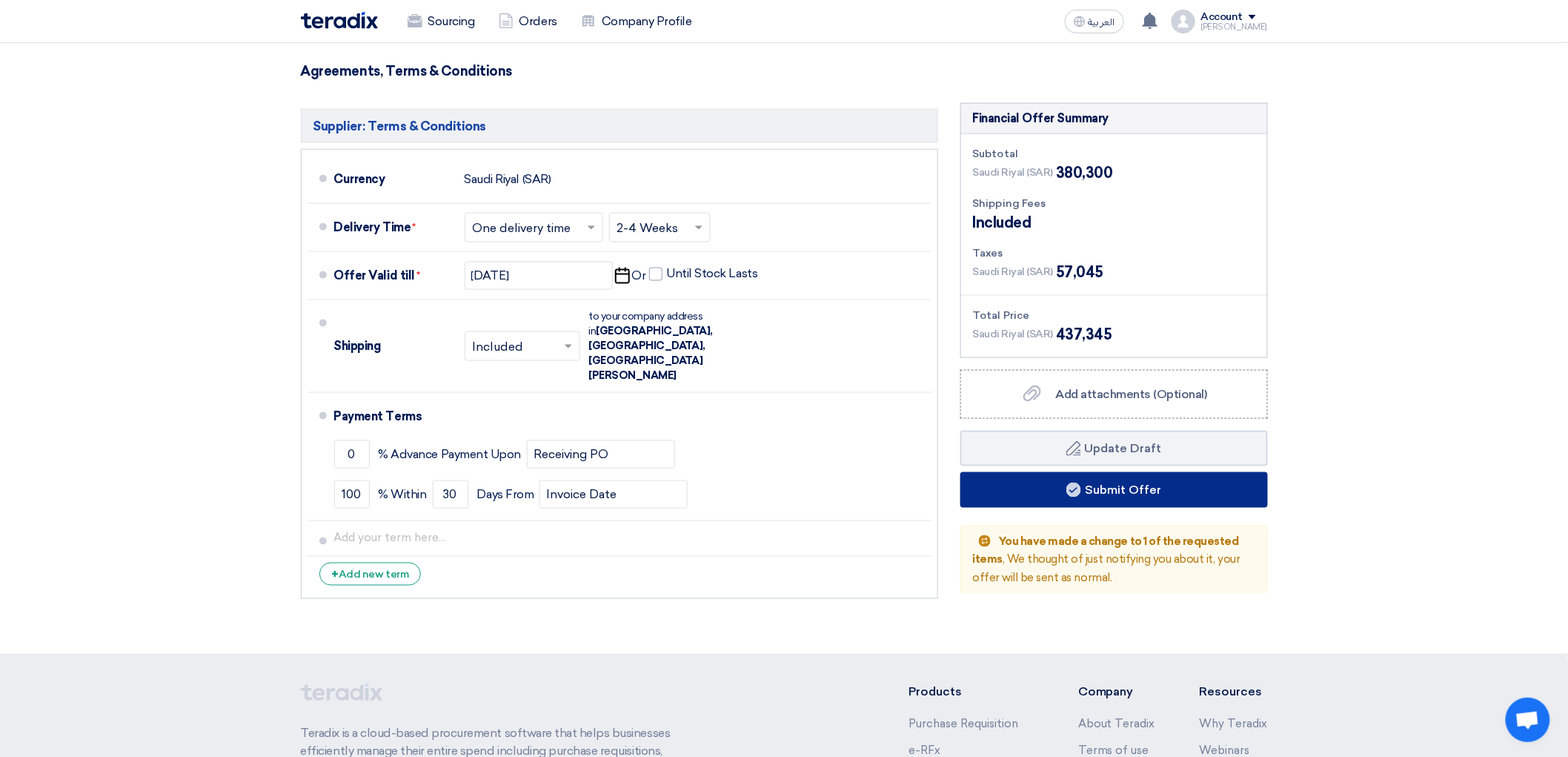
click at [1155, 508] on button "Submit Offer" at bounding box center [1115, 490] width 308 height 36
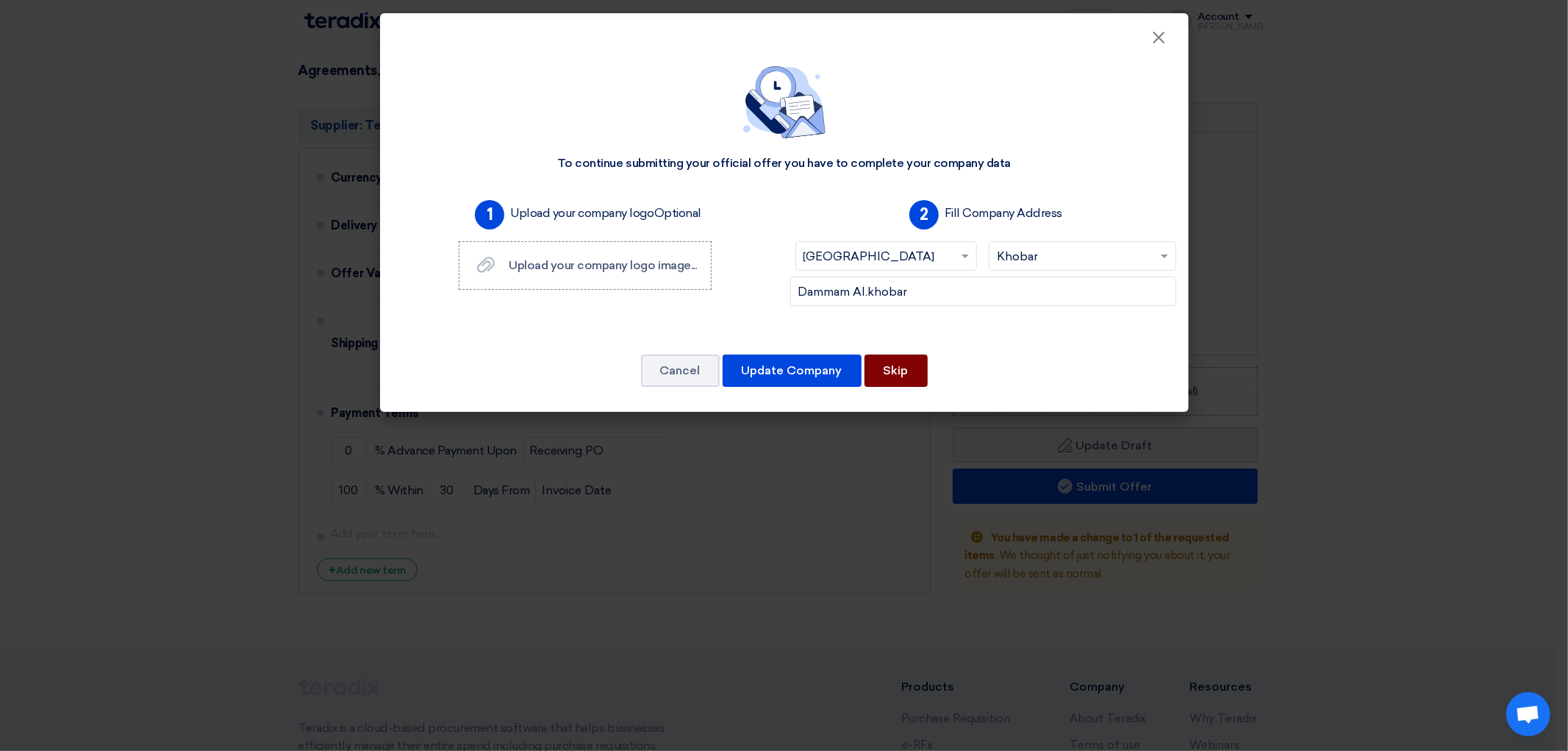
click at [914, 387] on button "Skip" at bounding box center [897, 370] width 63 height 33
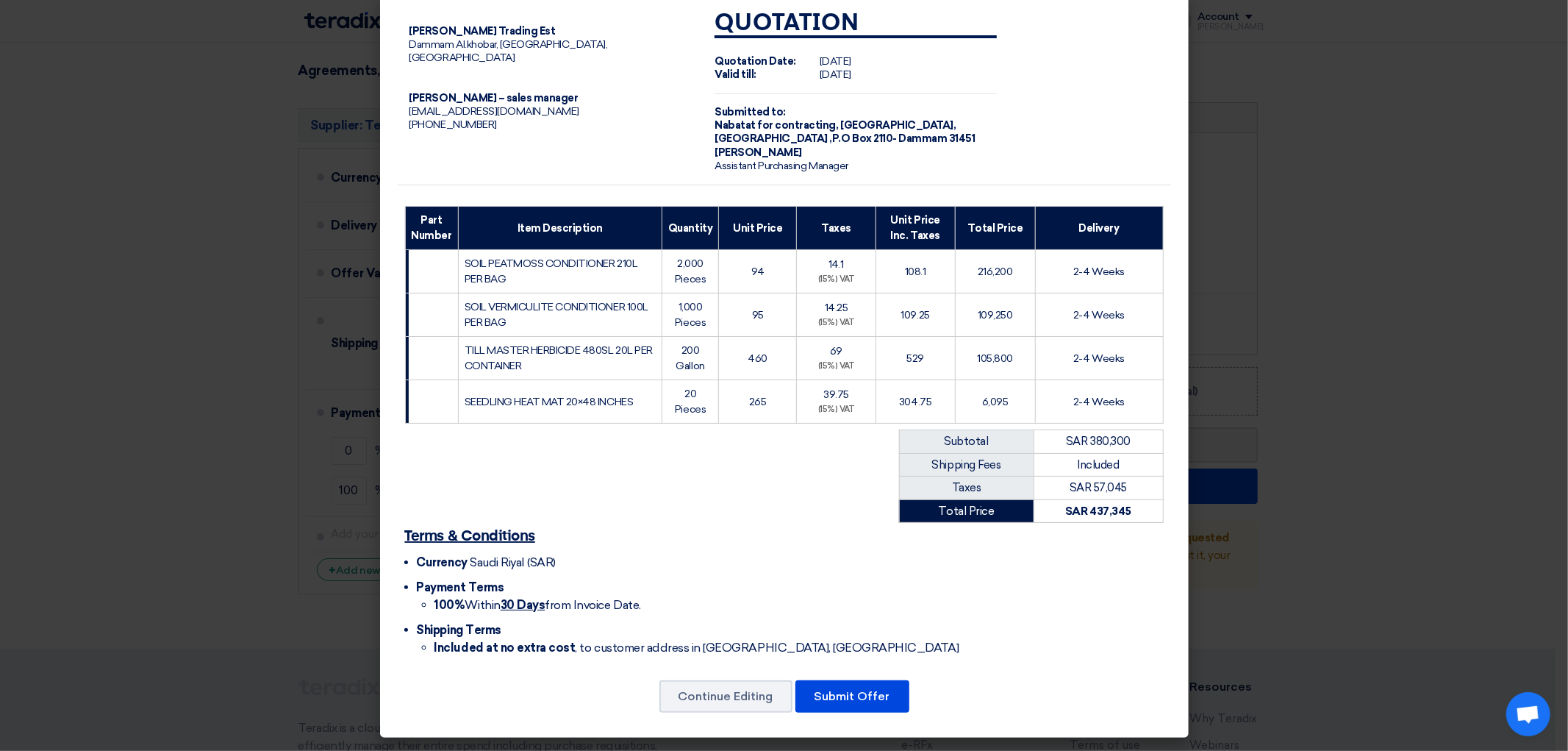
scroll to position [98, 0]
click at [873, 686] on button "Submit Offer" at bounding box center [852, 696] width 114 height 33
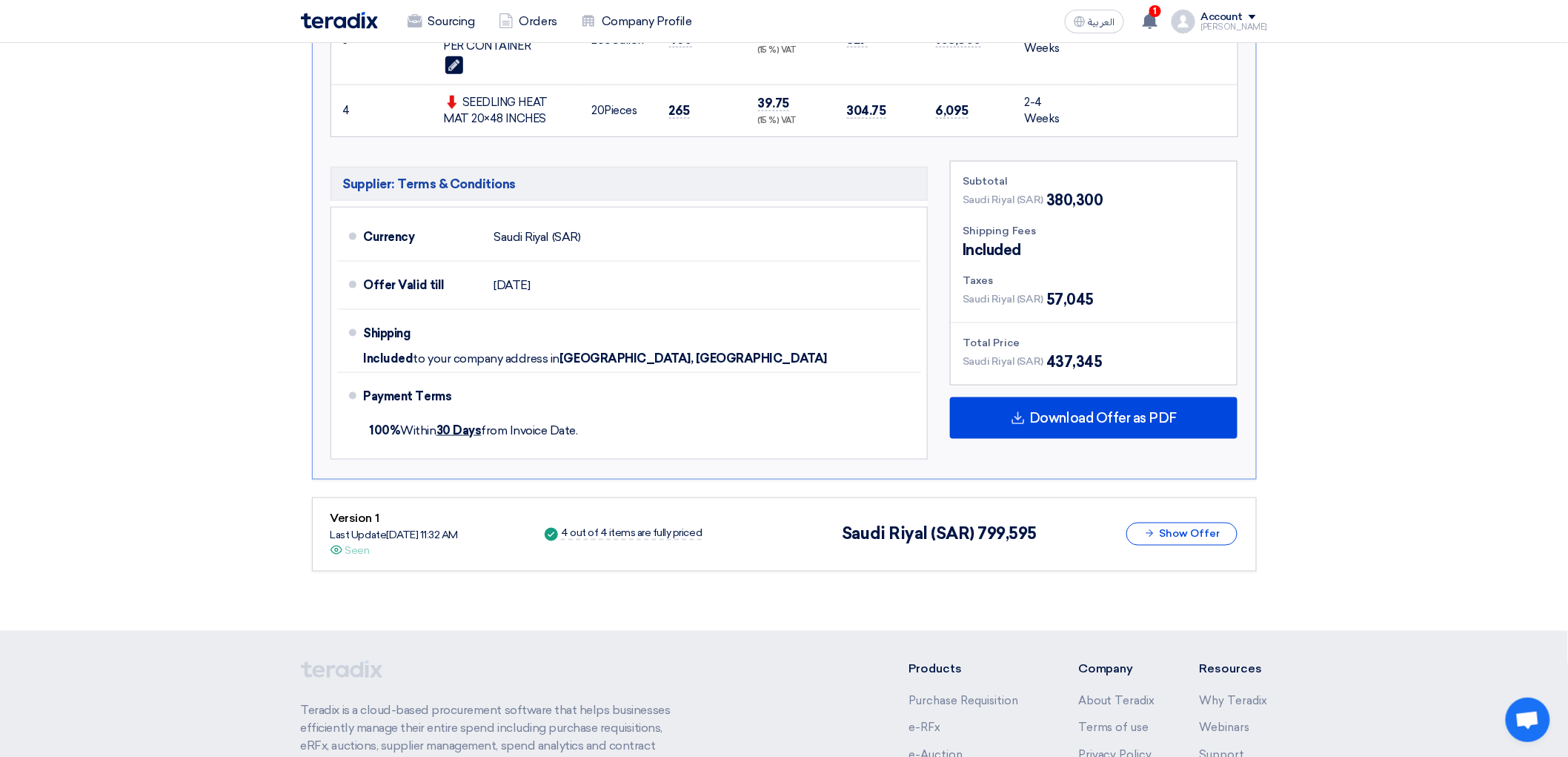
scroll to position [655, 0]
